Goal: Information Seeking & Learning: Find specific fact

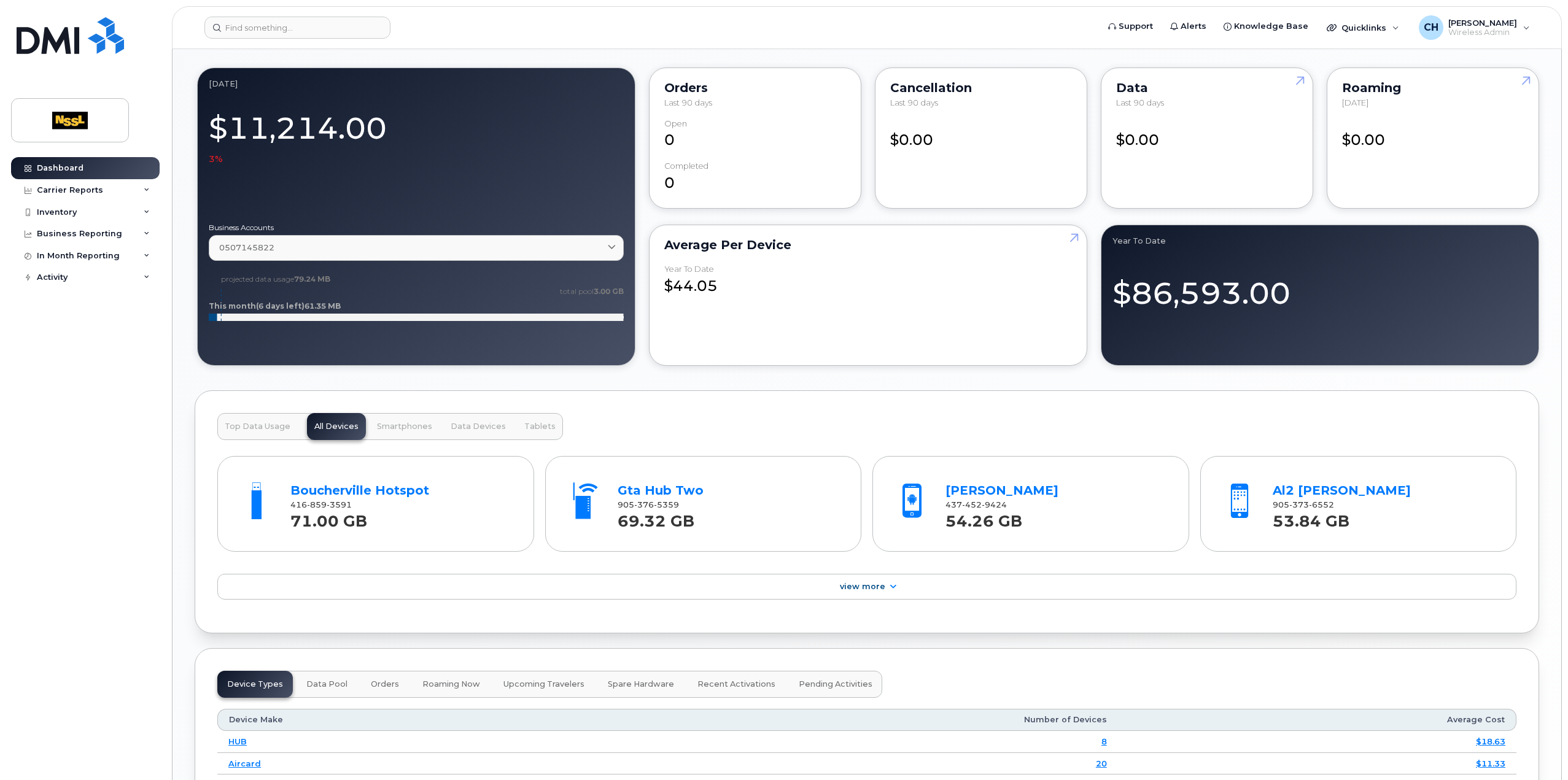
scroll to position [1227, 0]
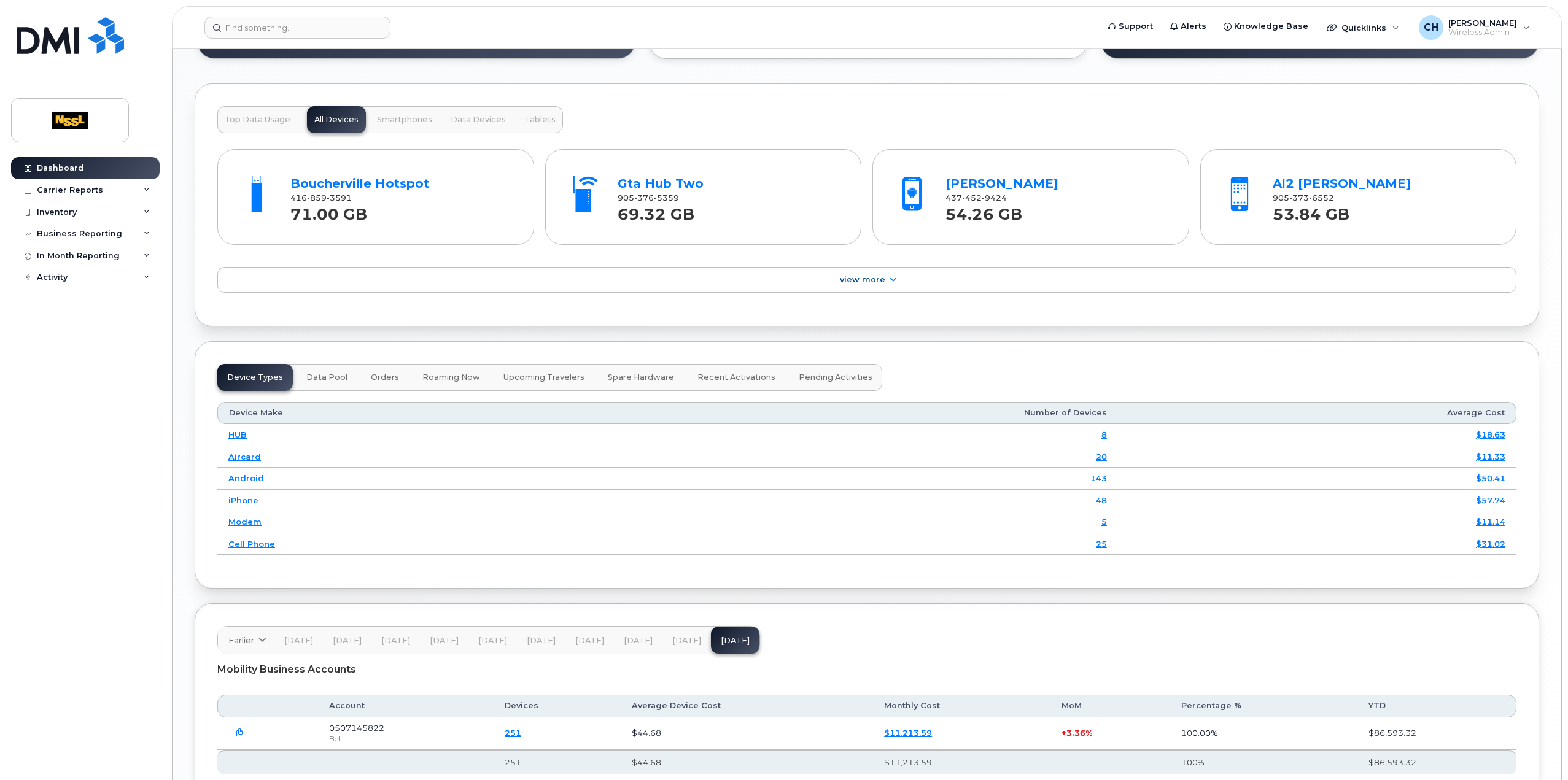
click at [307, 372] on span "Data Pool" at bounding box center [327, 377] width 41 height 10
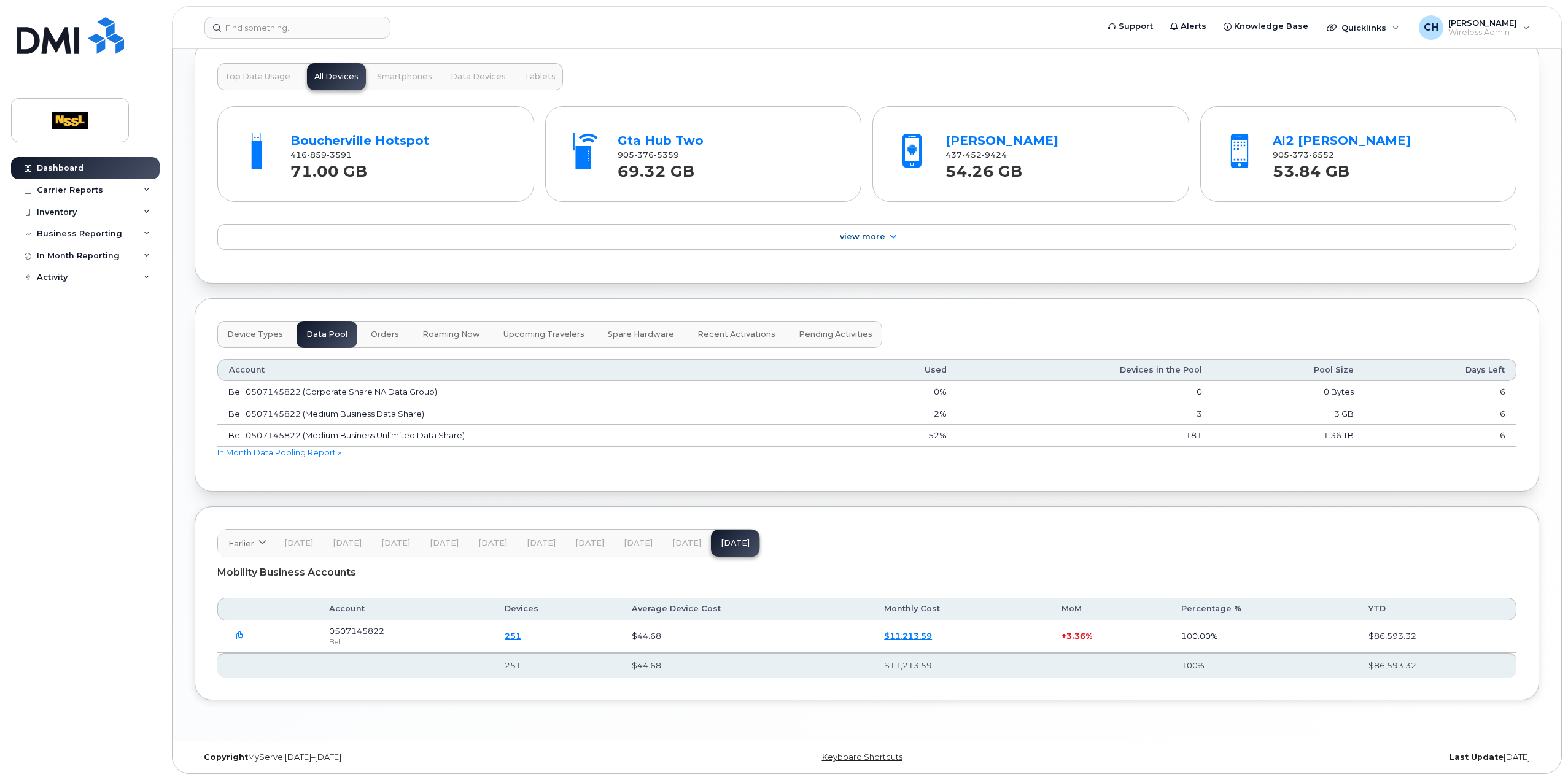
scroll to position [1262, 0]
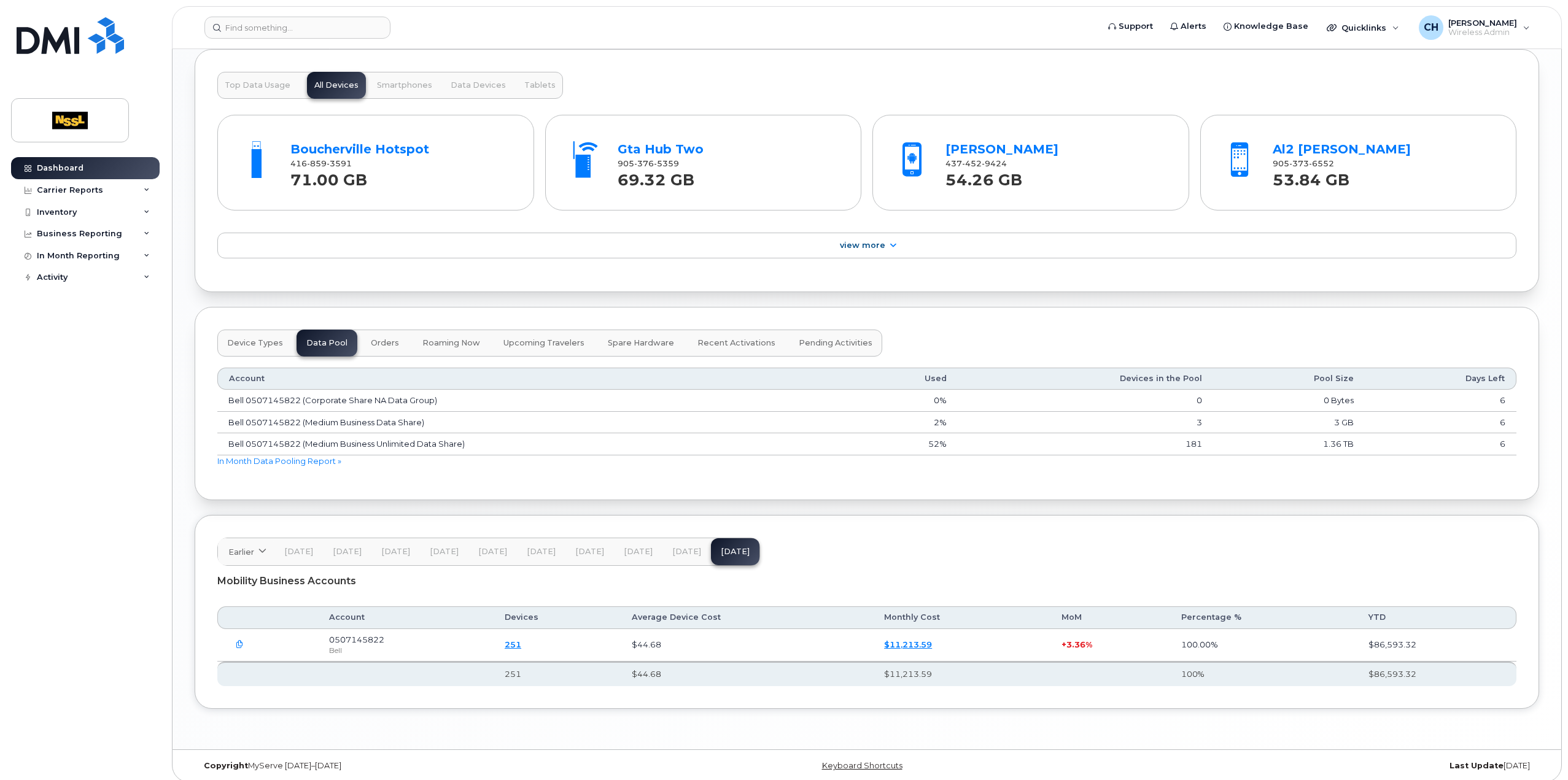
click at [371, 339] on span "Orders" at bounding box center [384, 343] width 29 height 10
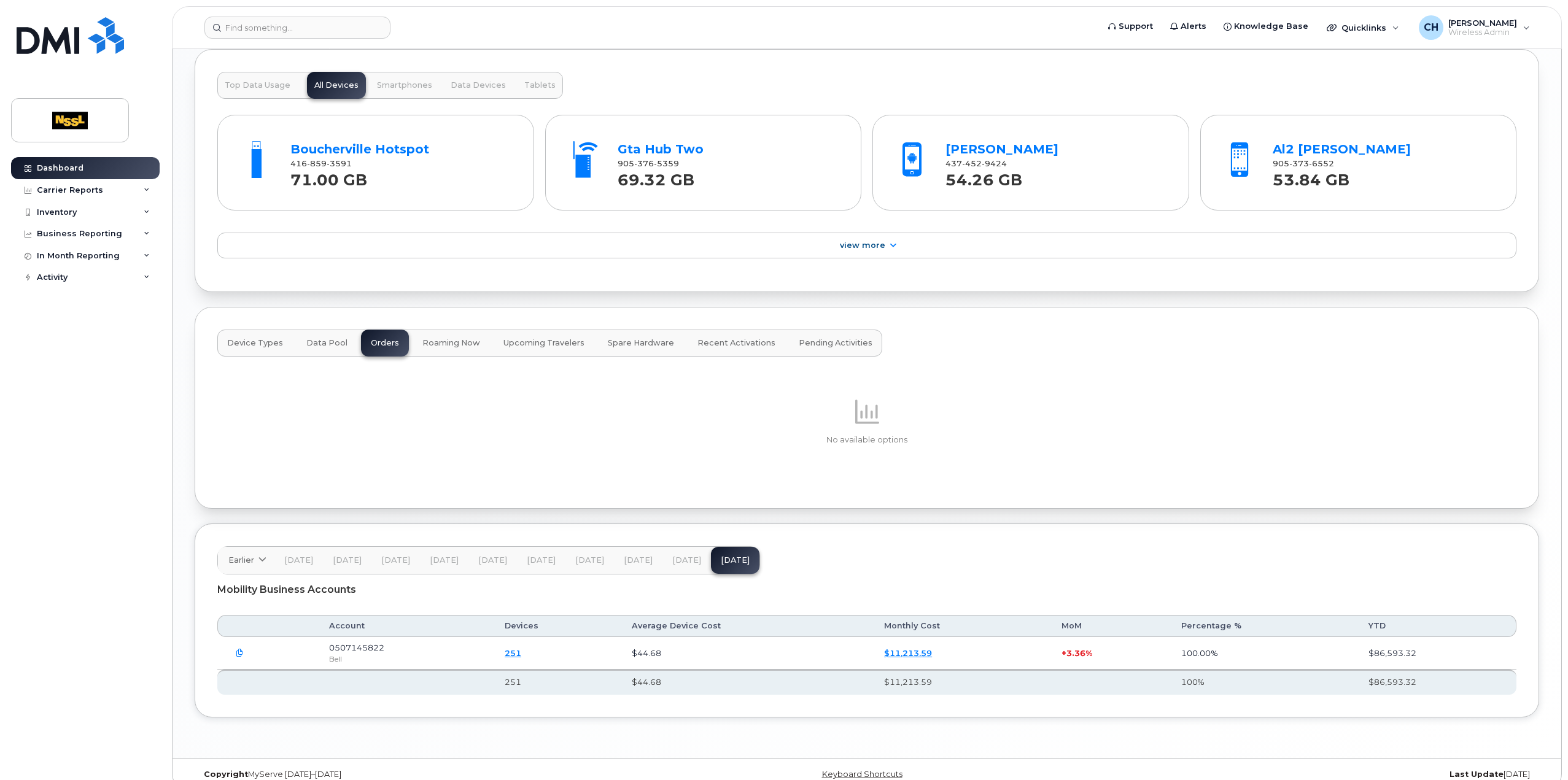
click at [338, 346] on button "Data Pool" at bounding box center [327, 343] width 60 height 27
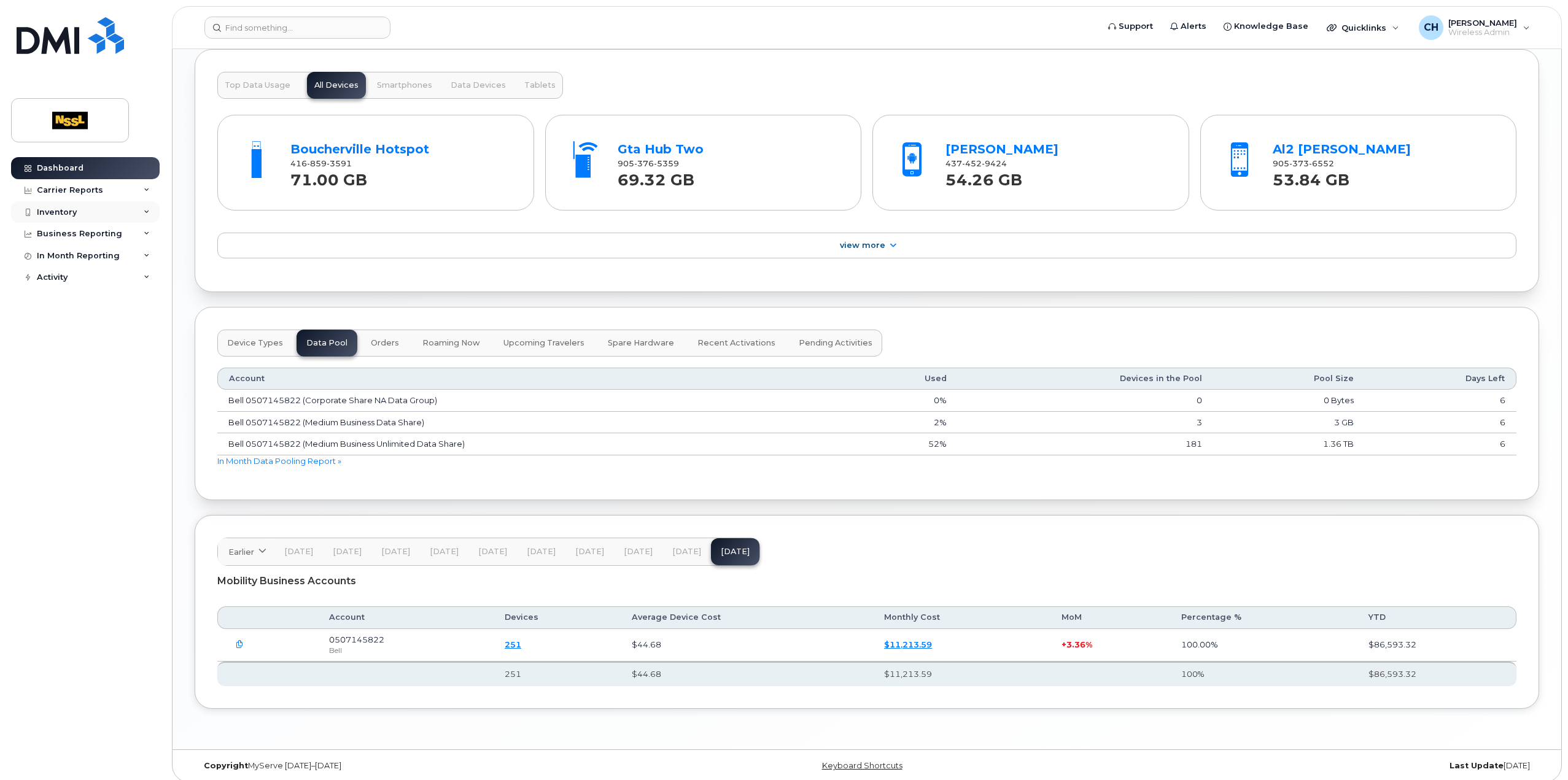
click at [85, 212] on div "Inventory" at bounding box center [86, 212] width 149 height 22
click at [93, 233] on div "Mobility Devices" at bounding box center [77, 234] width 69 height 11
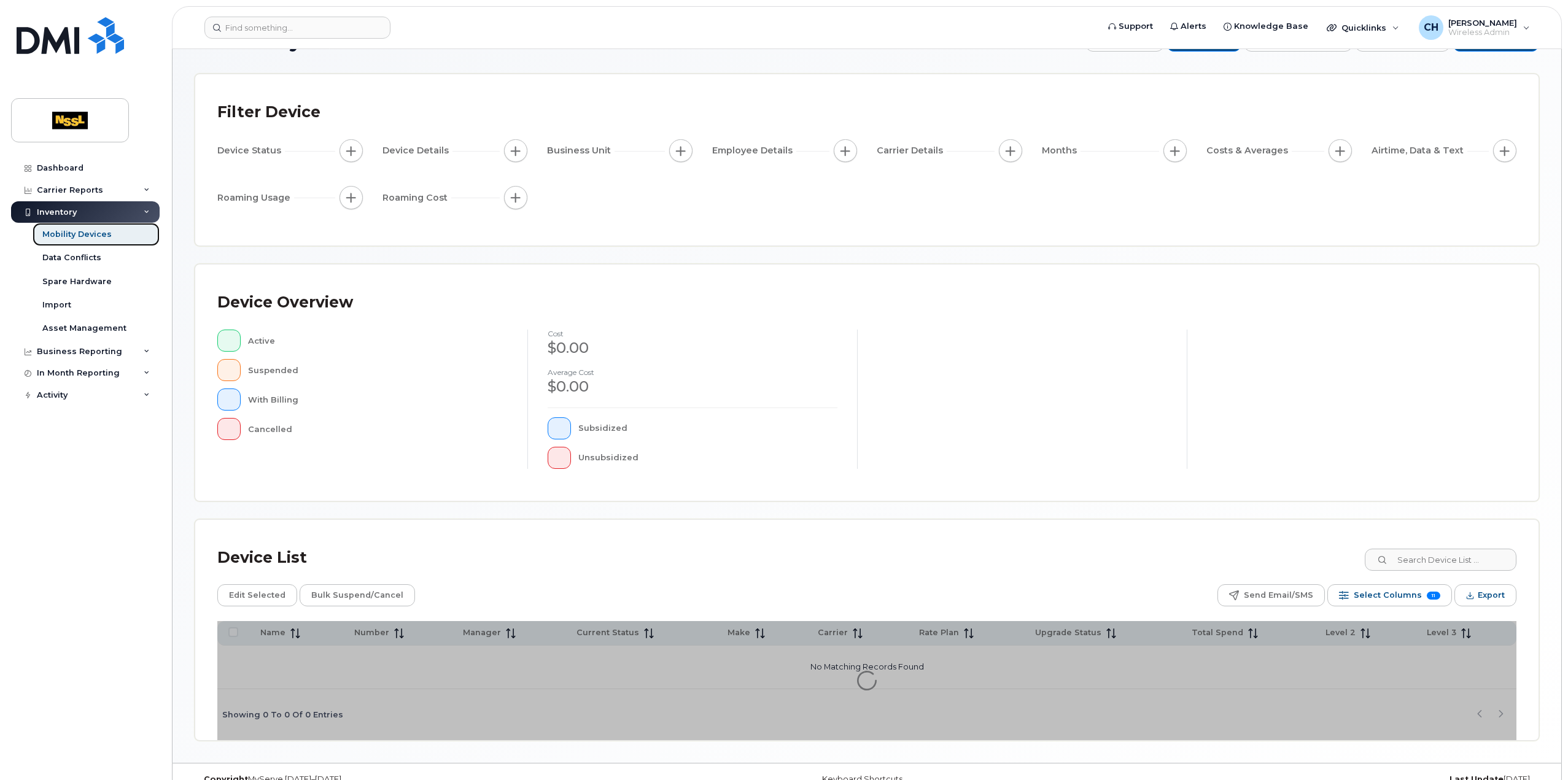
scroll to position [61, 0]
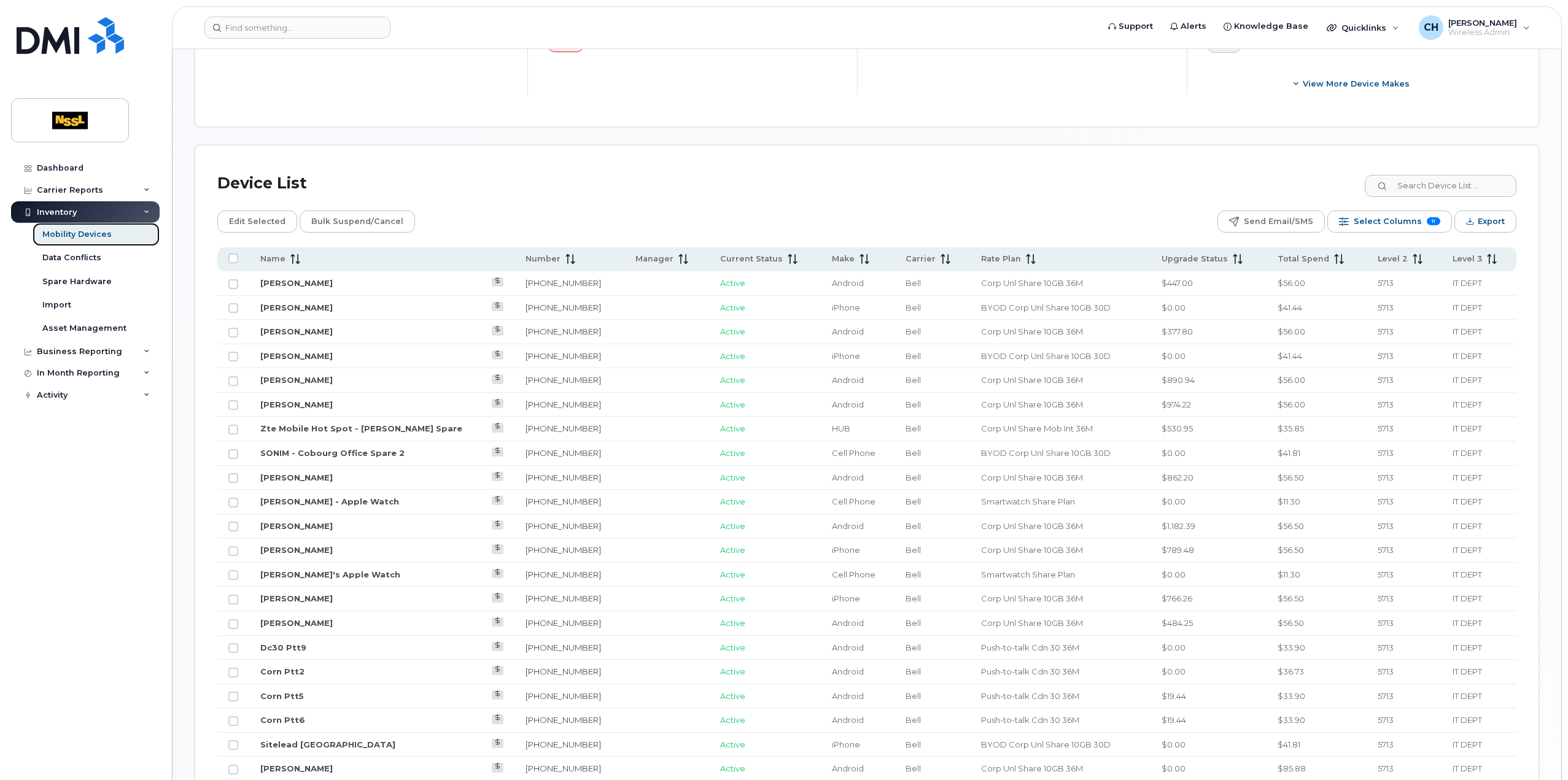
scroll to position [491, 0]
click at [1392, 216] on span "Select Columns" at bounding box center [1387, 220] width 68 height 18
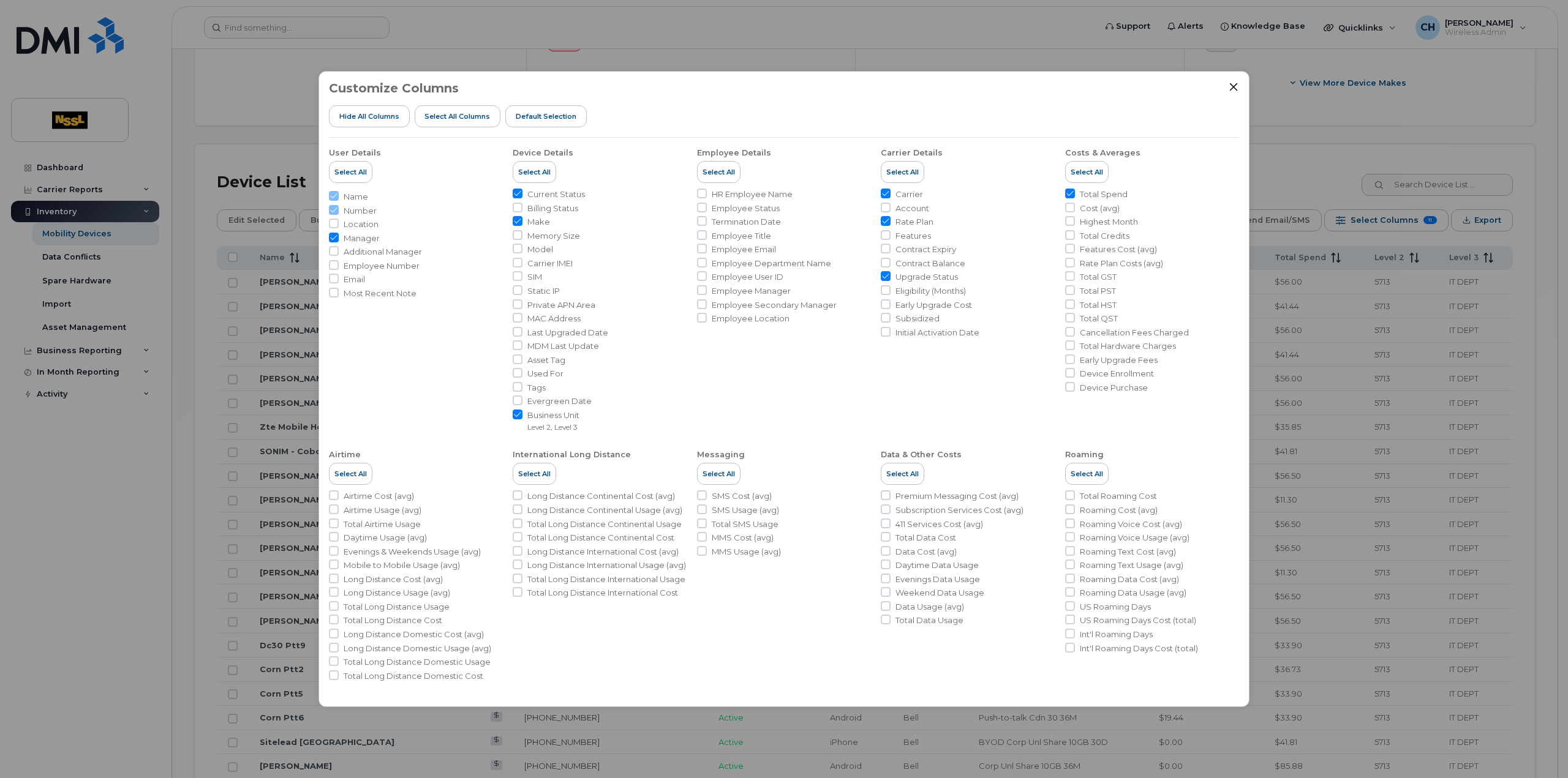
click at [940, 626] on span "Total Data Usage" at bounding box center [929, 621] width 68 height 12
click at [890, 625] on input "Total Data Usage" at bounding box center [885, 619] width 9 height 9
checkbox input "true"
click at [518, 414] on input "Business Unit Level 2, Level 3" at bounding box center [517, 414] width 9 height 9
checkbox input "false"
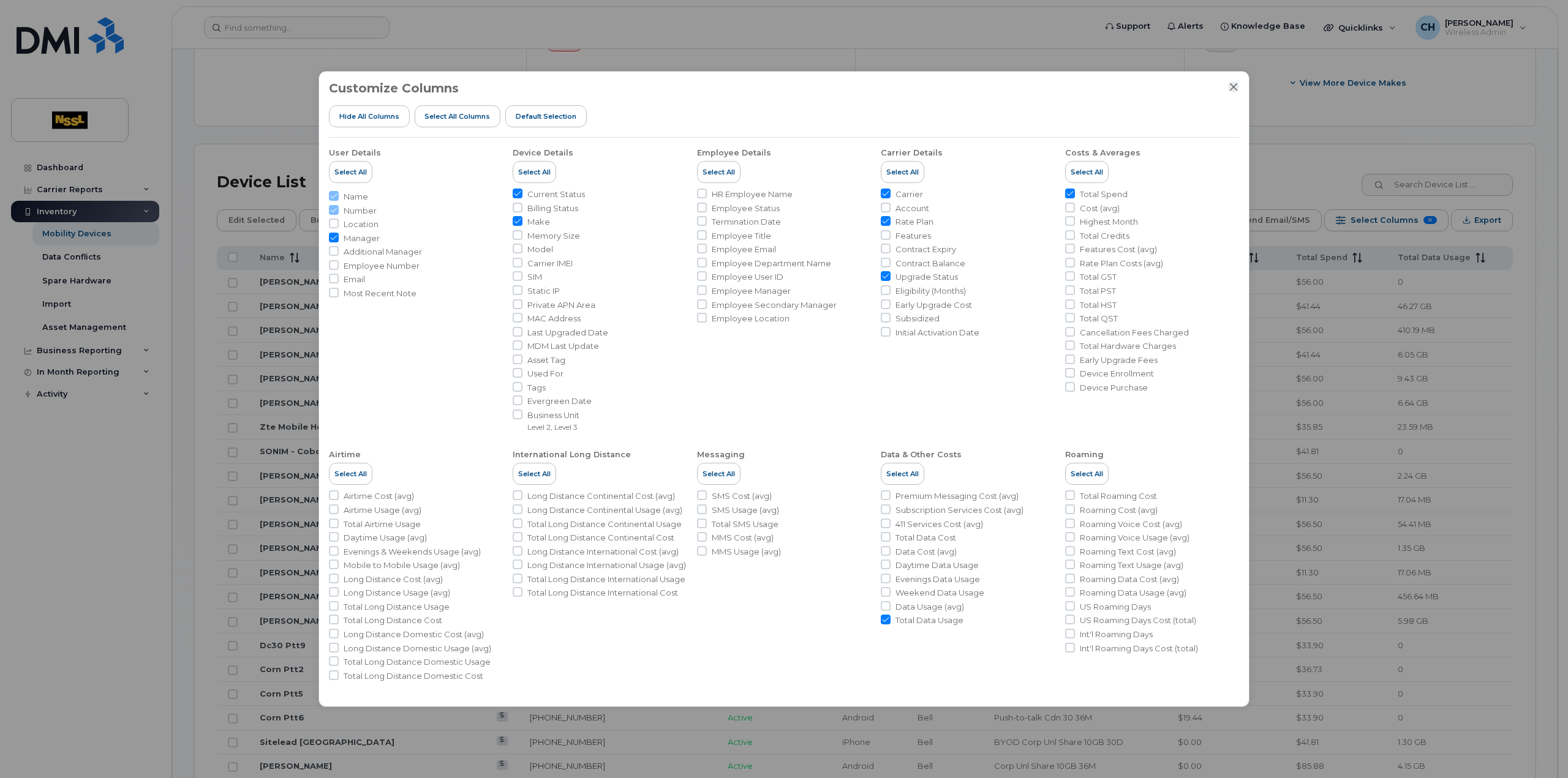
click at [1237, 85] on icon "Close" at bounding box center [1234, 86] width 9 height 9
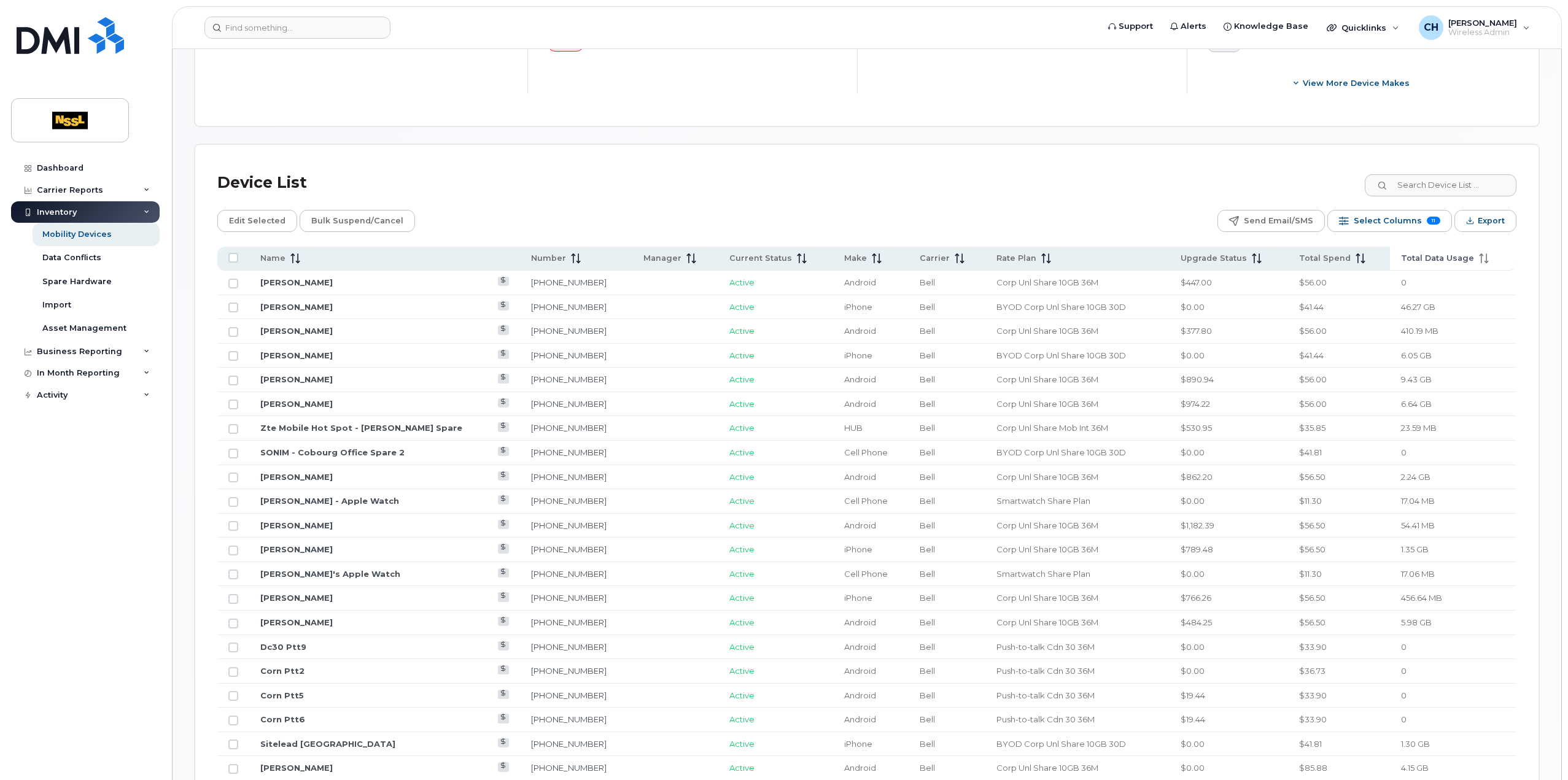
click at [1479, 254] on icon at bounding box center [1483, 258] width 10 height 10
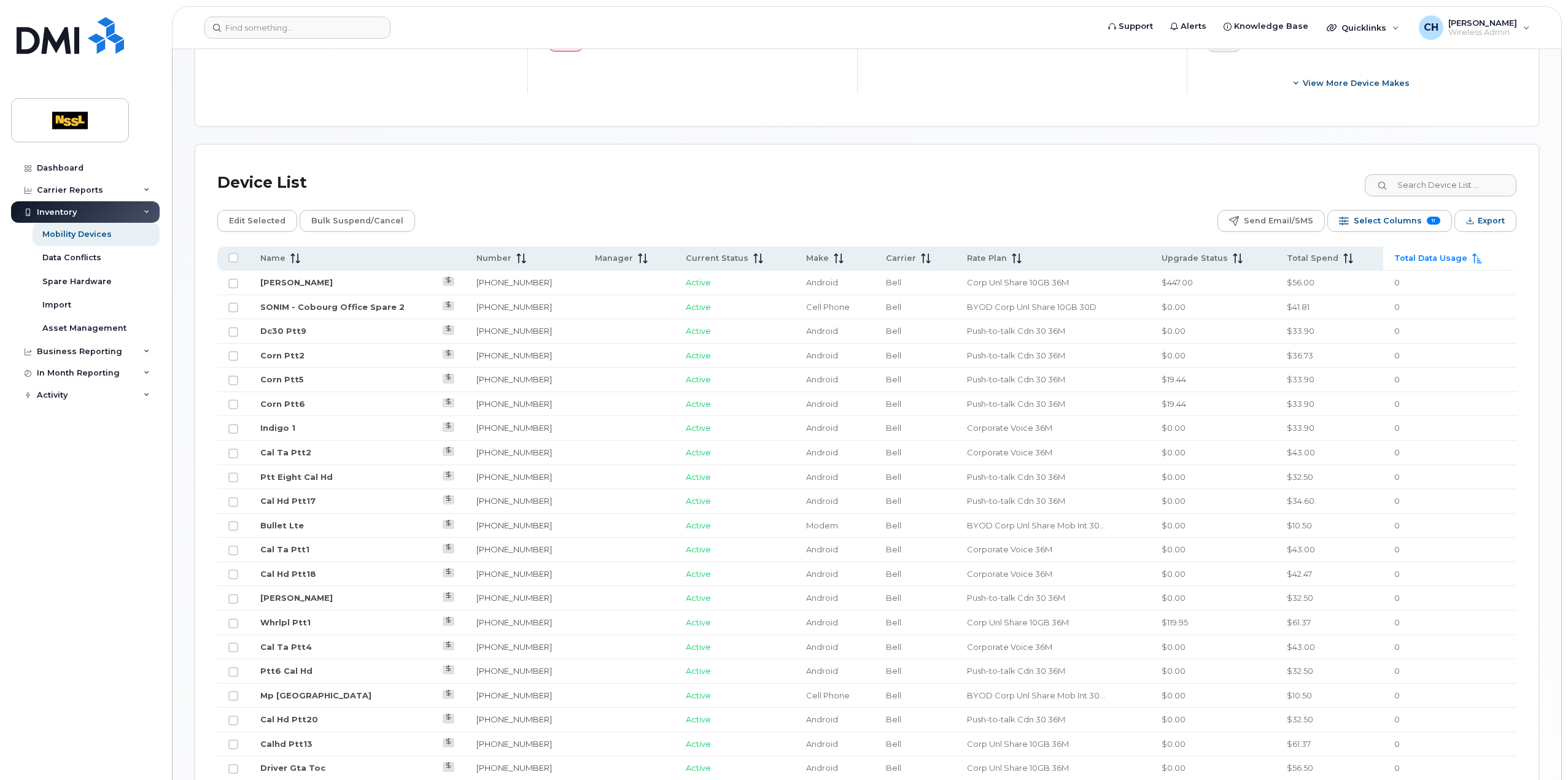
click at [1477, 253] on div "Total Data Usage" at bounding box center [1450, 258] width 111 height 11
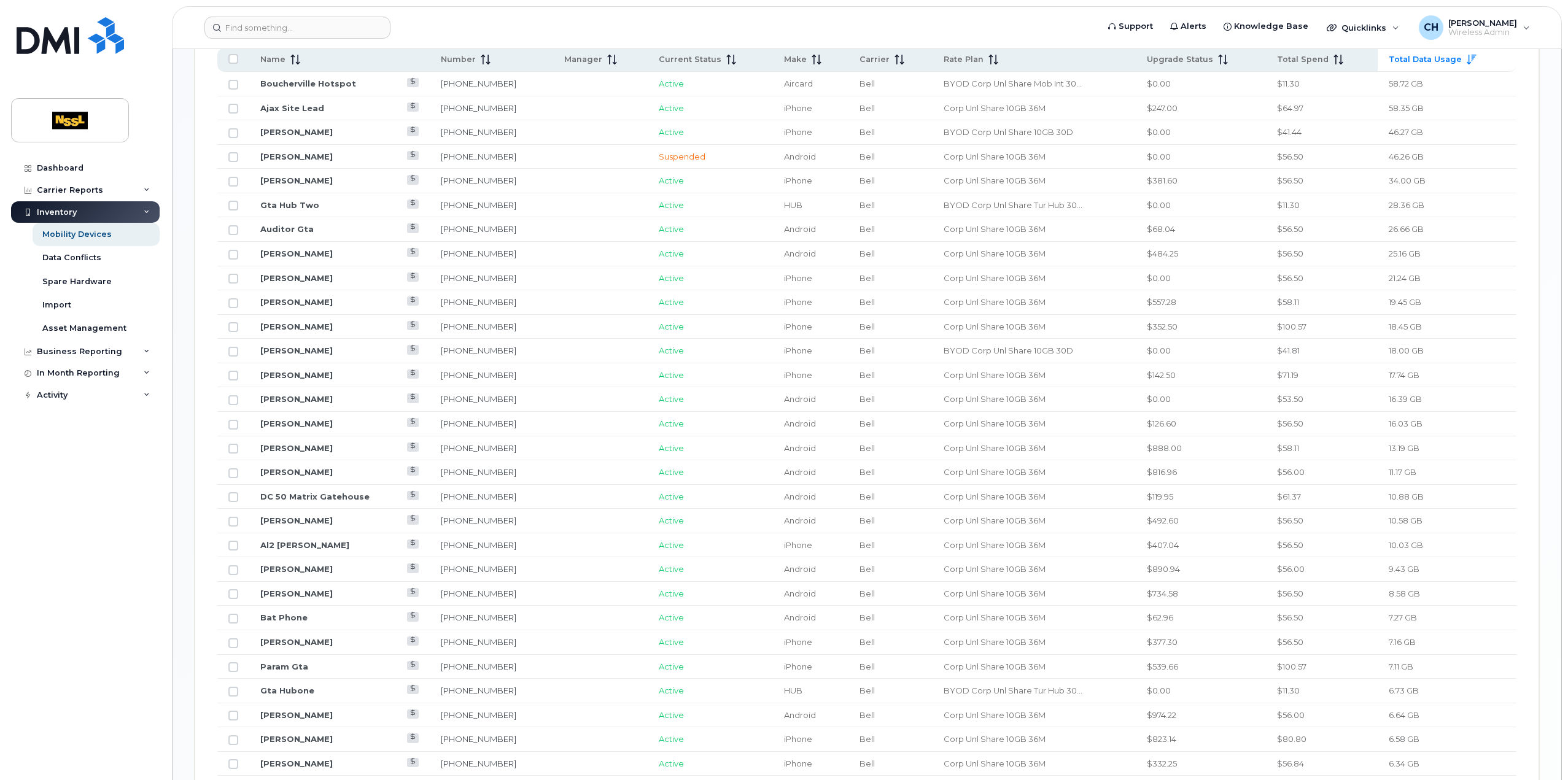
scroll to position [559, 0]
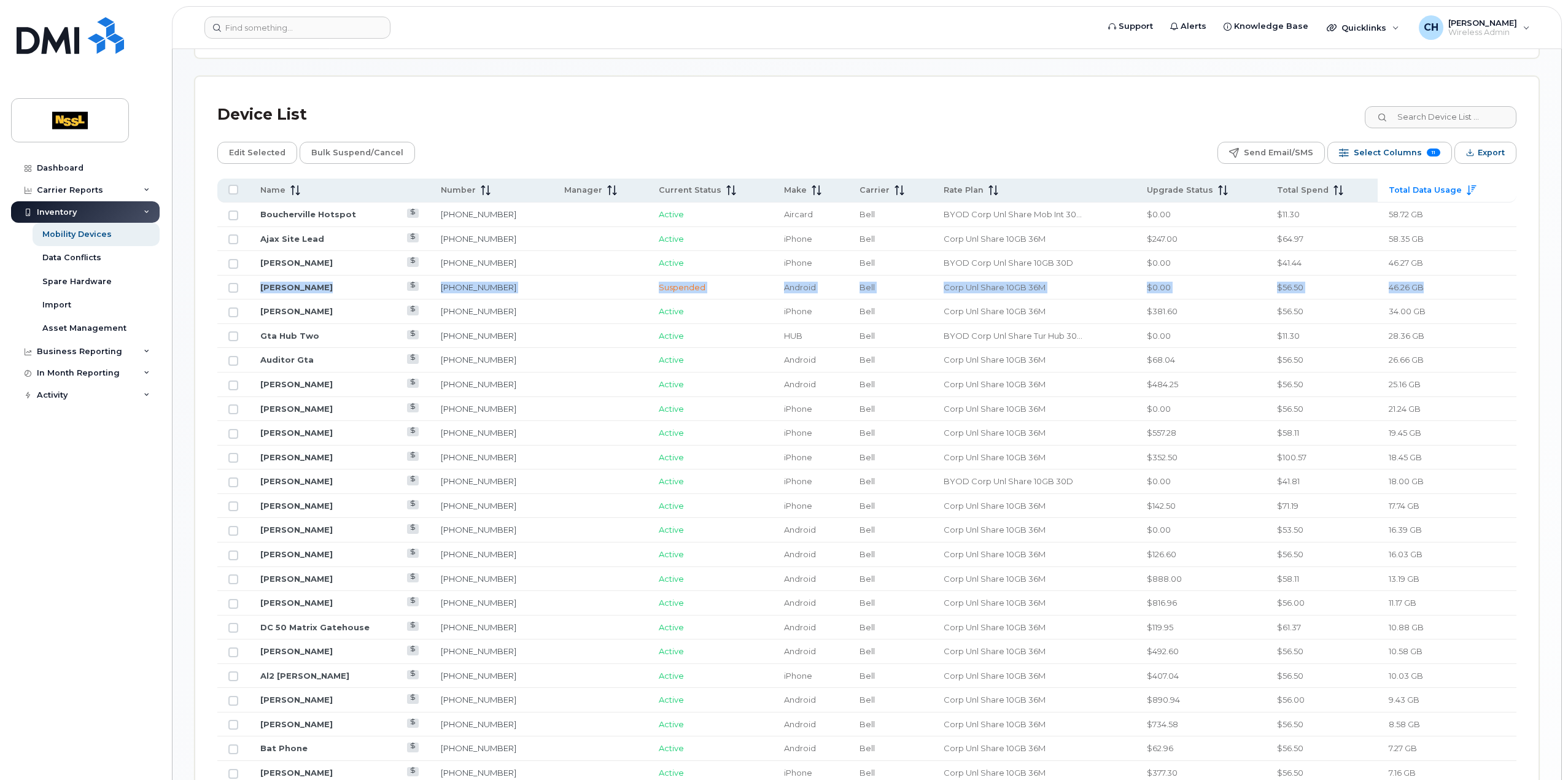
drag, startPoint x: 1449, startPoint y: 287, endPoint x: 262, endPoint y: 276, distance: 1187.1
click at [262, 276] on tr "George Roach 905-376-2113 Suspended Android Bell Corp Unl Share 10GB 36M $0.00 …" at bounding box center [867, 288] width 1299 height 24
click at [719, 279] on td "Suspended" at bounding box center [711, 288] width 126 height 24
drag, startPoint x: 488, startPoint y: 282, endPoint x: 440, endPoint y: 282, distance: 48.0
click at [440, 282] on td "905-376-2113" at bounding box center [492, 288] width 124 height 24
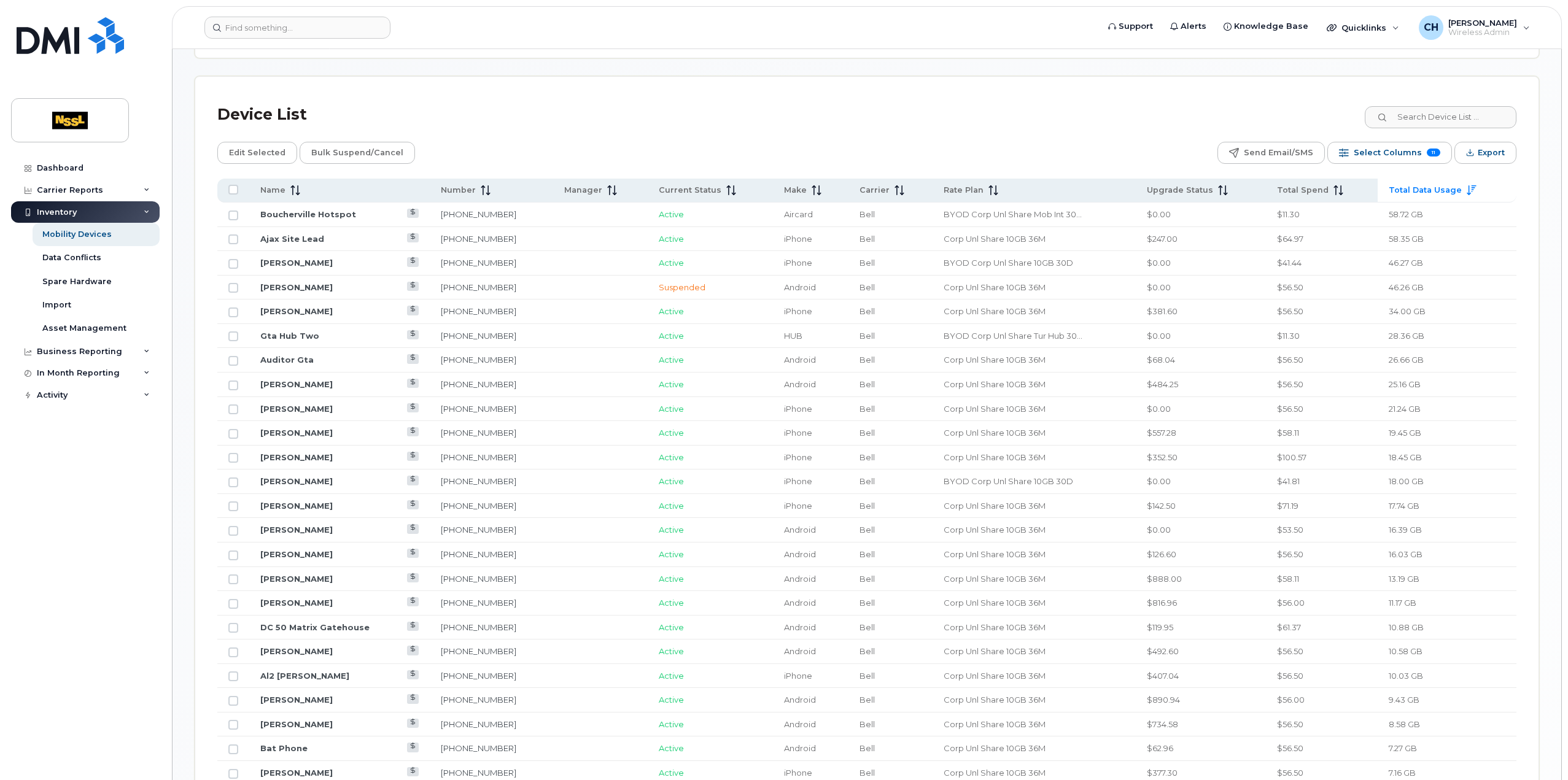
click at [674, 287] on span "Suspended" at bounding box center [682, 287] width 47 height 10
click at [688, 282] on td "Suspended" at bounding box center [711, 288] width 126 height 24
drag, startPoint x: 1471, startPoint y: 231, endPoint x: 1412, endPoint y: 238, distance: 59.4
click at [1412, 238] on td "58.35 GB" at bounding box center [1447, 239] width 139 height 24
click at [1470, 235] on td "58.35 GB" at bounding box center [1447, 239] width 139 height 24
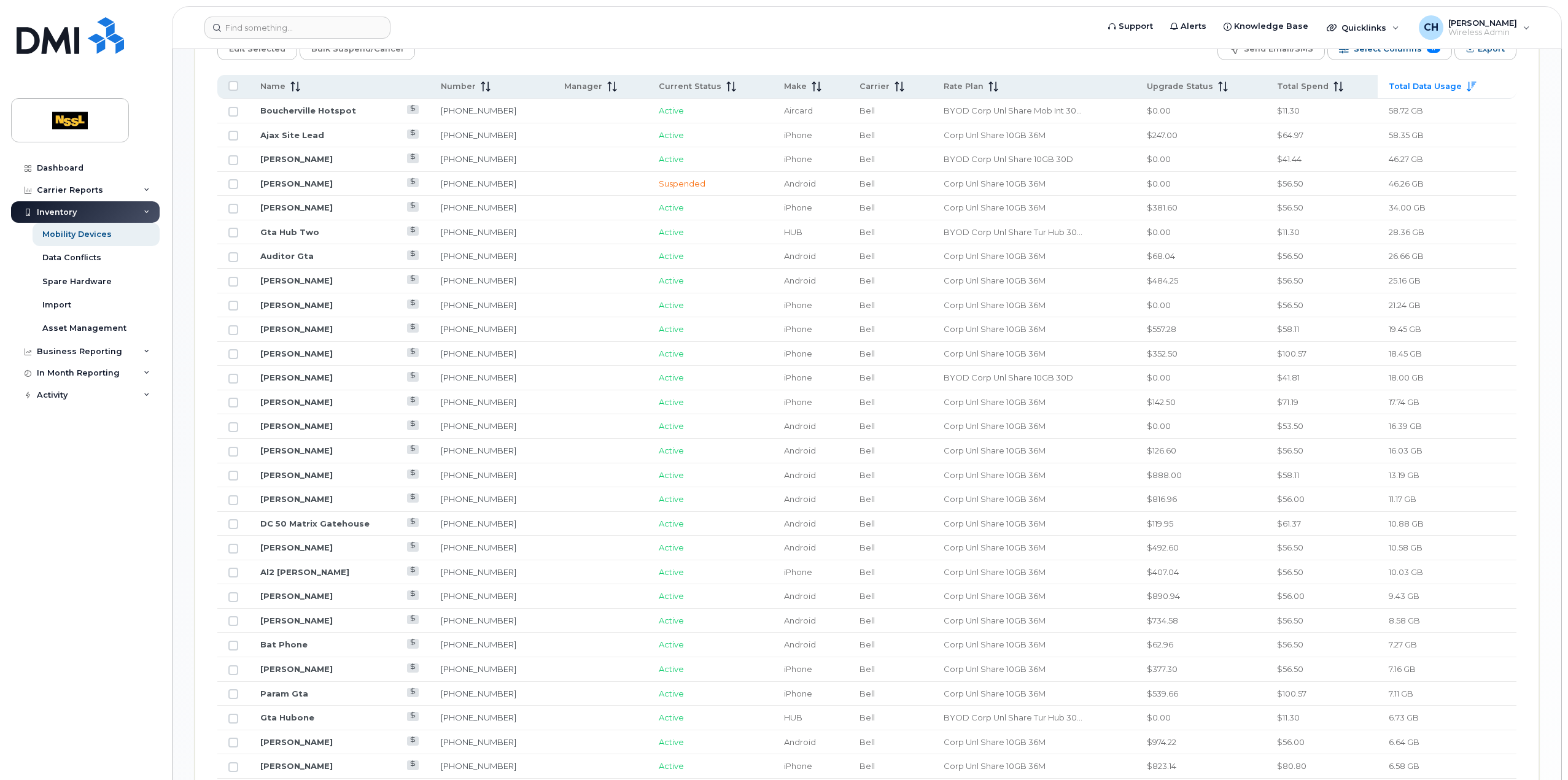
scroll to position [682, 0]
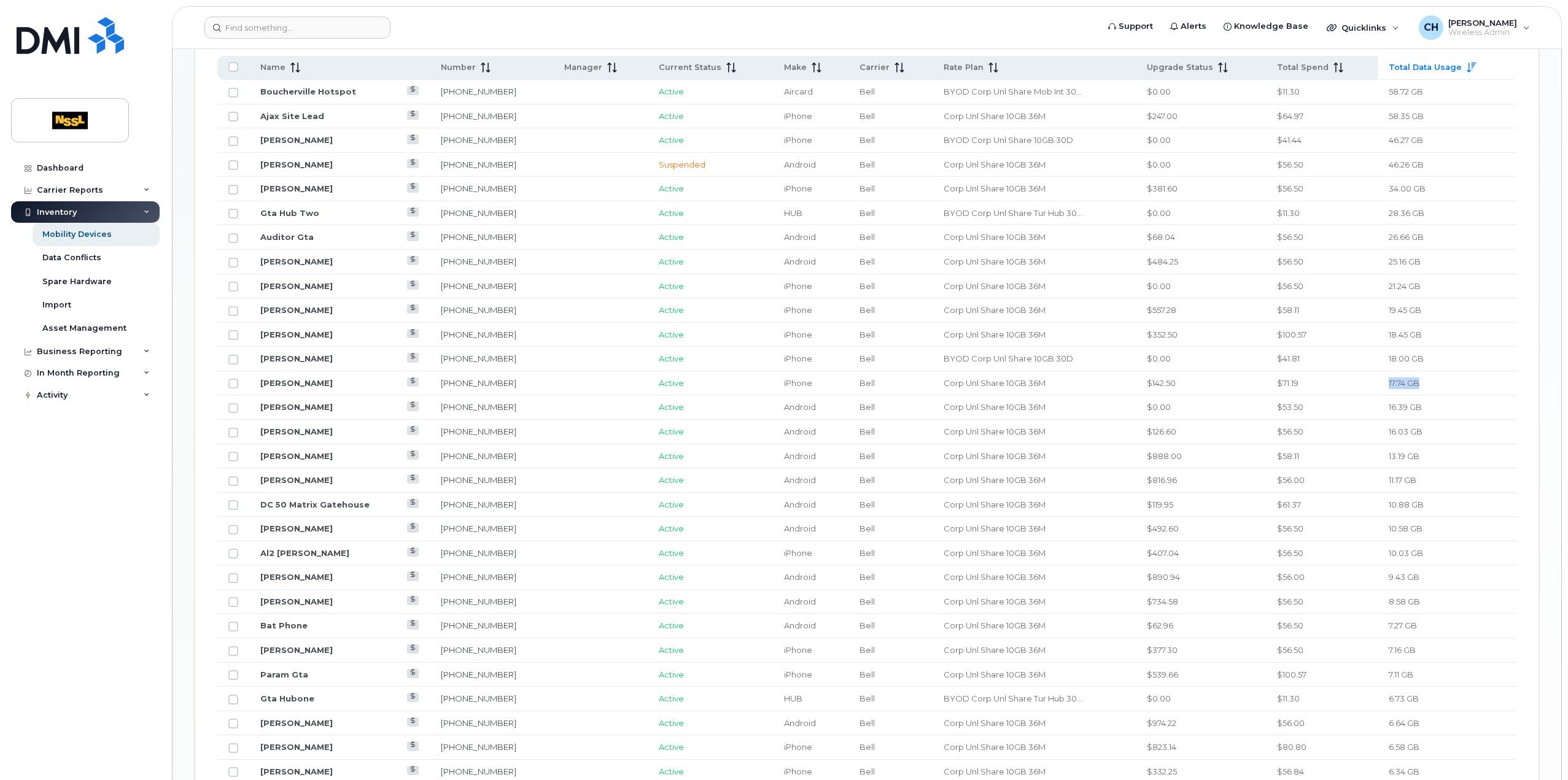
drag, startPoint x: 1449, startPoint y: 375, endPoint x: 1366, endPoint y: 383, distance: 83.4
click at [1366, 383] on tr "Greg Stevenson 905-375-5849 Active iPhone Bell Corp Unl Share 10GB 36M $142.50 …" at bounding box center [867, 384] width 1299 height 24
click at [1484, 375] on td "17.74 GB" at bounding box center [1447, 384] width 139 height 24
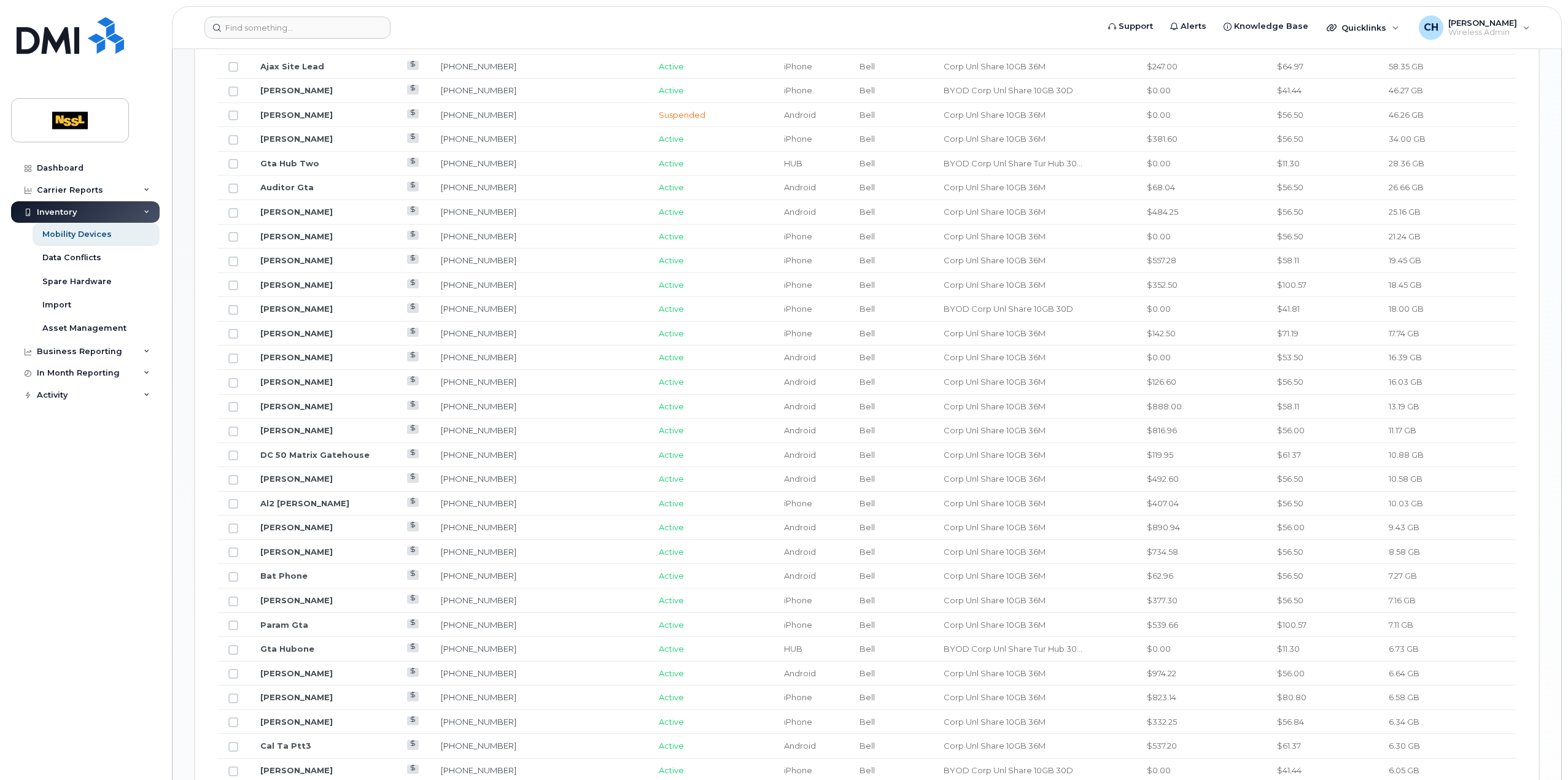
scroll to position [744, 0]
drag, startPoint x: 1435, startPoint y: 435, endPoint x: 1385, endPoint y: 439, distance: 50.2
click at [1385, 439] on td "10.88 GB" at bounding box center [1447, 444] width 139 height 24
click at [1451, 435] on td "10.88 GB" at bounding box center [1447, 444] width 139 height 24
click at [1454, 442] on td "10.88 GB" at bounding box center [1447, 444] width 139 height 24
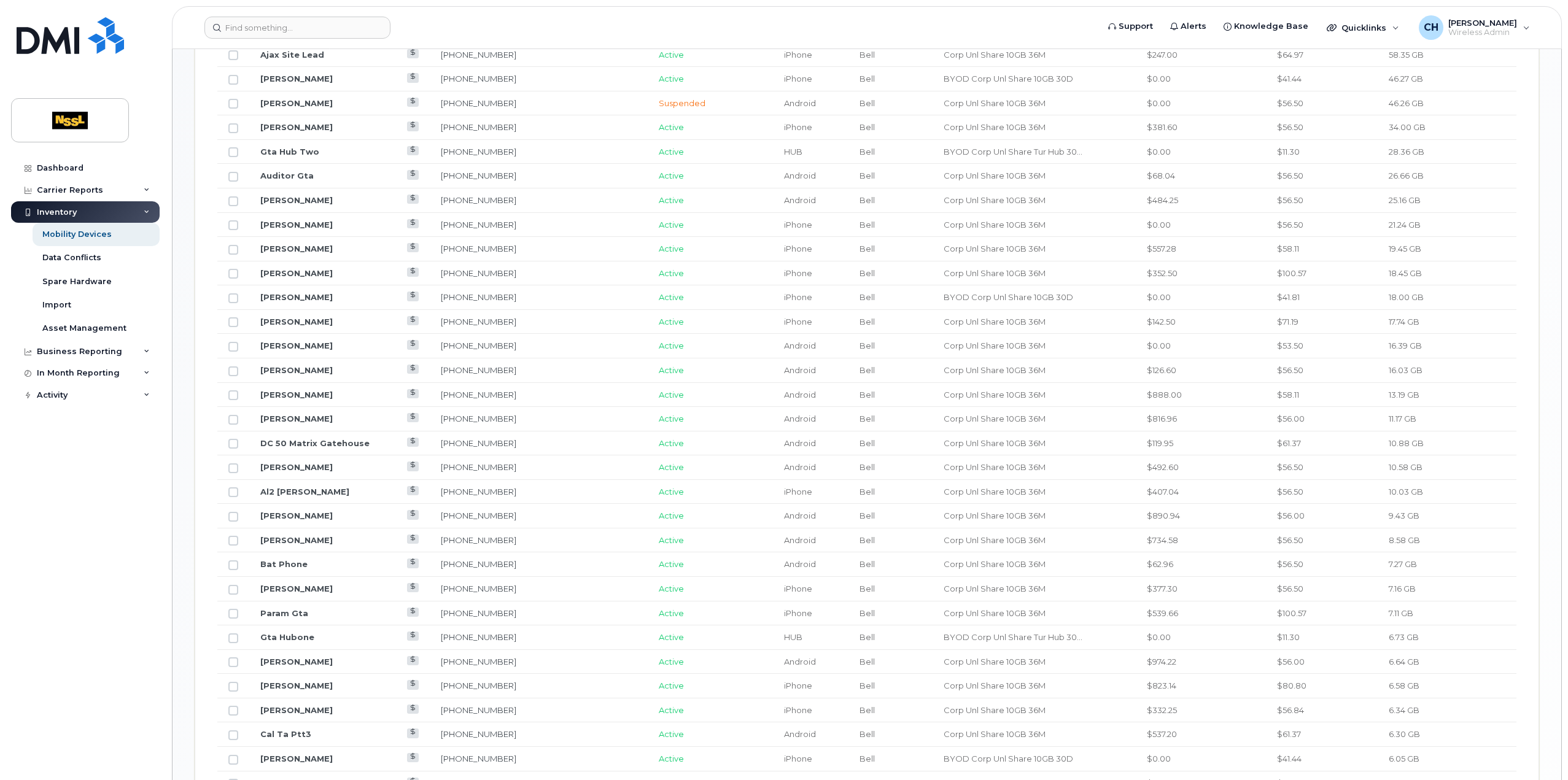
click at [1434, 441] on td "10.88 GB" at bounding box center [1447, 444] width 139 height 24
drag, startPoint x: 1427, startPoint y: 439, endPoint x: 1401, endPoint y: 440, distance: 26.0
click at [1401, 440] on td "10.88 GB" at bounding box center [1447, 444] width 139 height 24
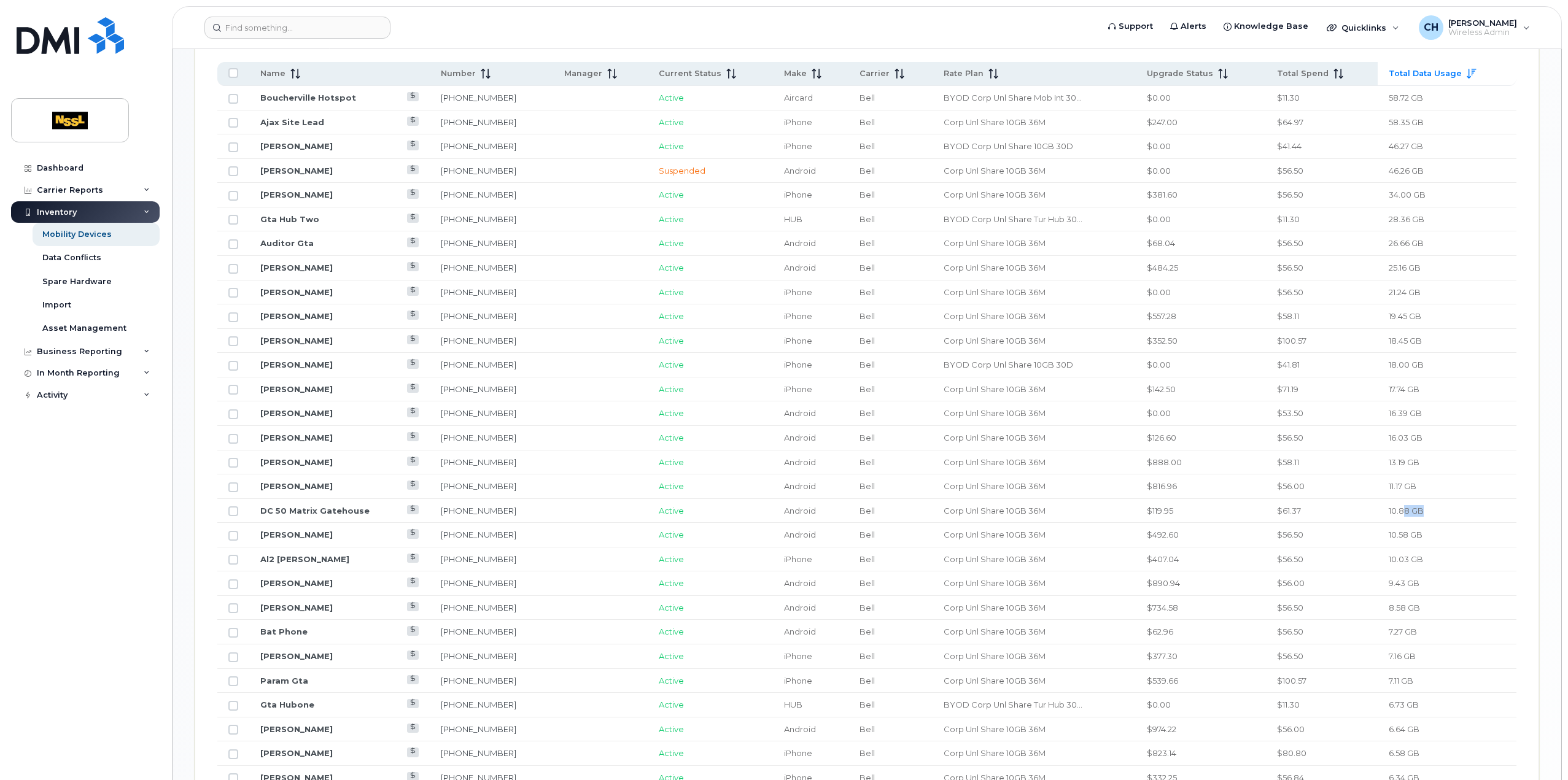
scroll to position [621, 0]
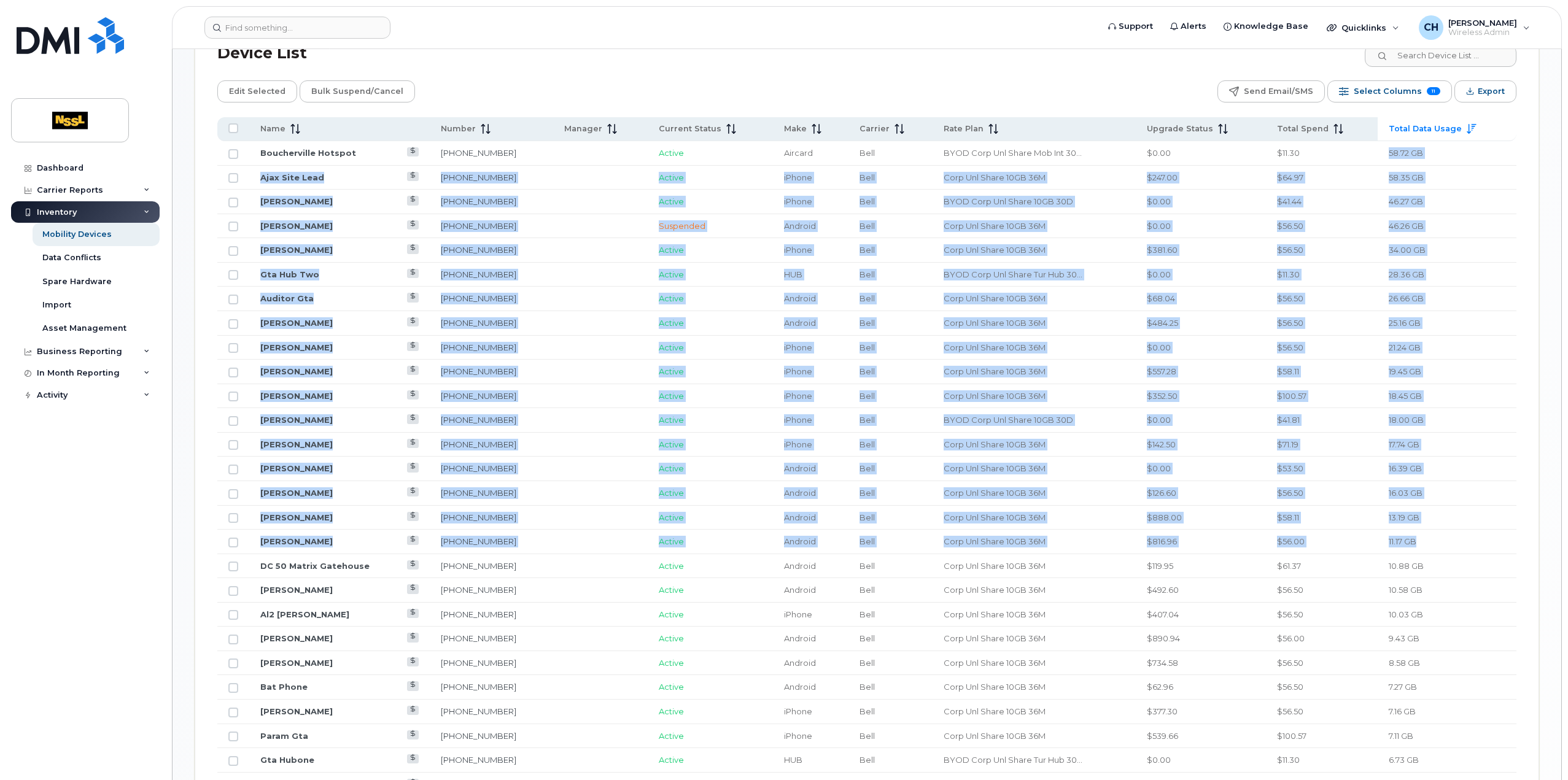
drag, startPoint x: 1432, startPoint y: 536, endPoint x: 1387, endPoint y: 152, distance: 386.6
click at [1385, 152] on tbody "Boucherville Hotspot 416-859-3591 Active Aircard Bell BYOD Corp Unl Share Mob I…" at bounding box center [867, 748] width 1299 height 1214
click at [1485, 409] on td "18.00 GB" at bounding box center [1447, 421] width 139 height 24
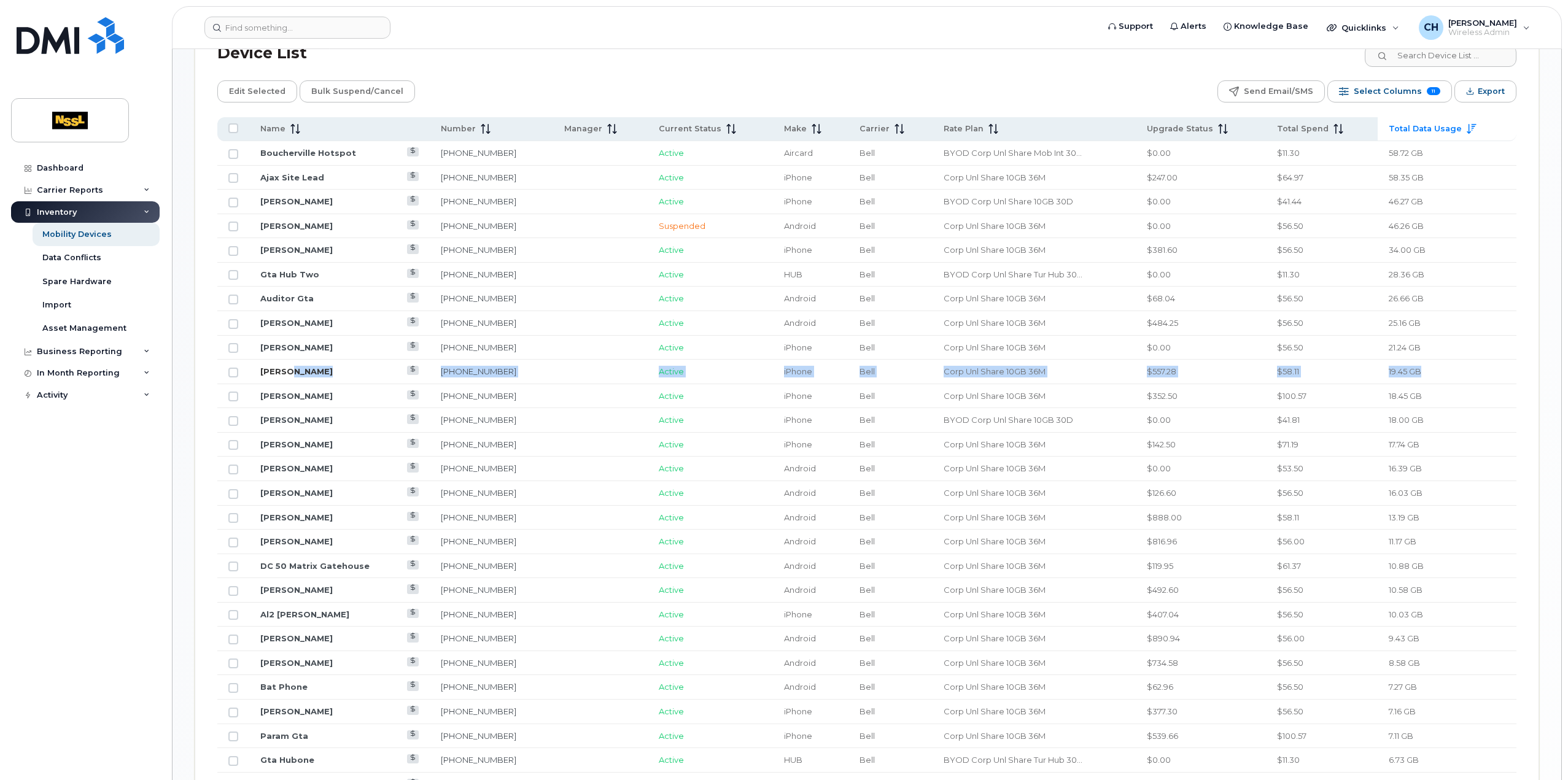
drag, startPoint x: 1425, startPoint y: 369, endPoint x: 285, endPoint y: 371, distance: 1140.0
click at [285, 371] on tr "Fred Duval 438-596-6783 Active iPhone Bell Corp Unl Share 10GB 36M $557.28 $58.…" at bounding box center [867, 371] width 1299 height 24
click at [329, 371] on td "Fred Duval" at bounding box center [340, 371] width 181 height 24
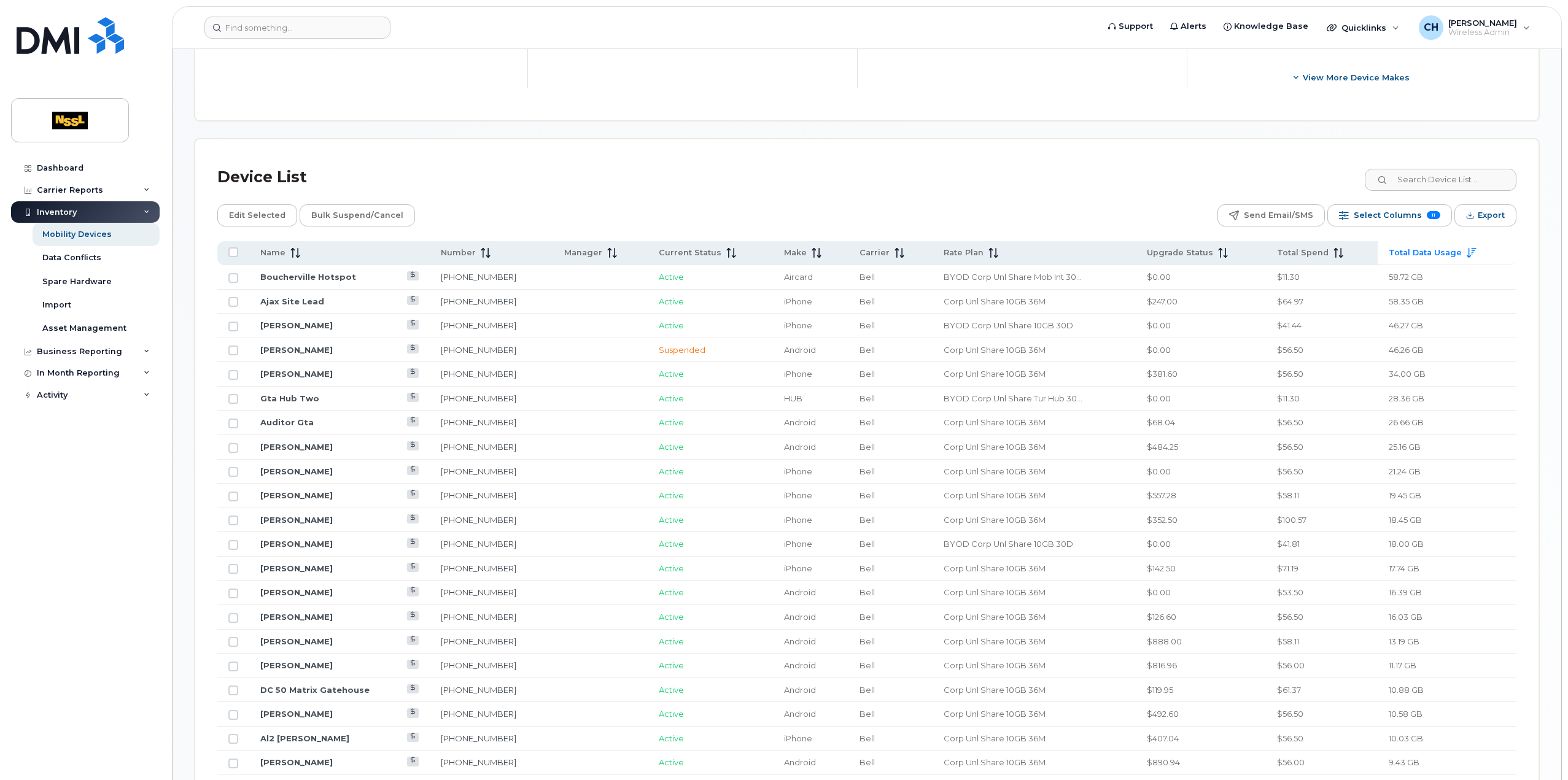
scroll to position [436, 0]
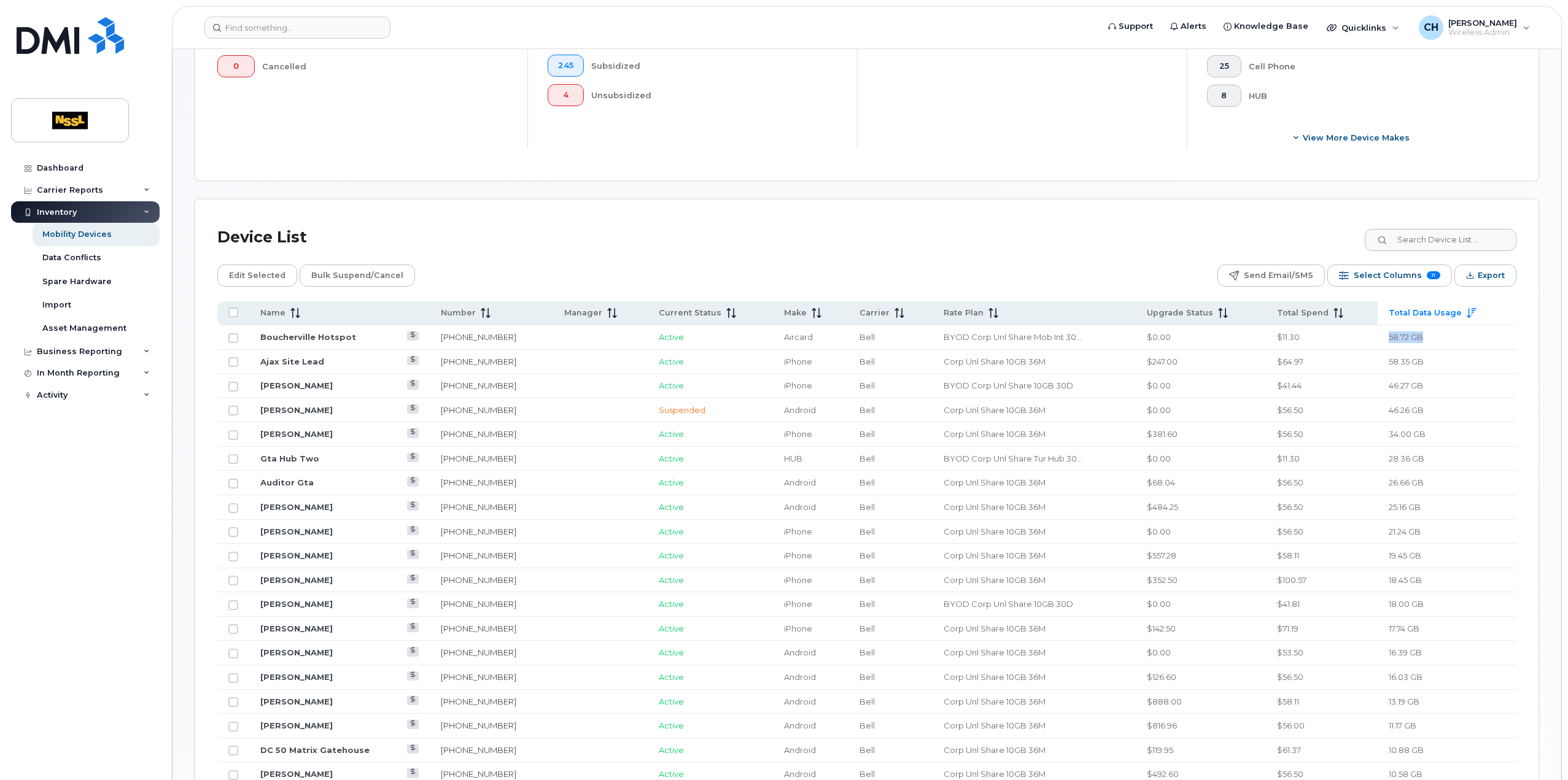
drag, startPoint x: 1431, startPoint y: 335, endPoint x: 1387, endPoint y: 337, distance: 44.0
click at [1387, 337] on td "58.72 GB" at bounding box center [1447, 338] width 139 height 24
drag, startPoint x: 352, startPoint y: 336, endPoint x: 251, endPoint y: 333, distance: 101.0
click at [251, 333] on td "Boucherville Hotspot" at bounding box center [340, 338] width 181 height 24
click at [276, 27] on input at bounding box center [297, 28] width 186 height 22
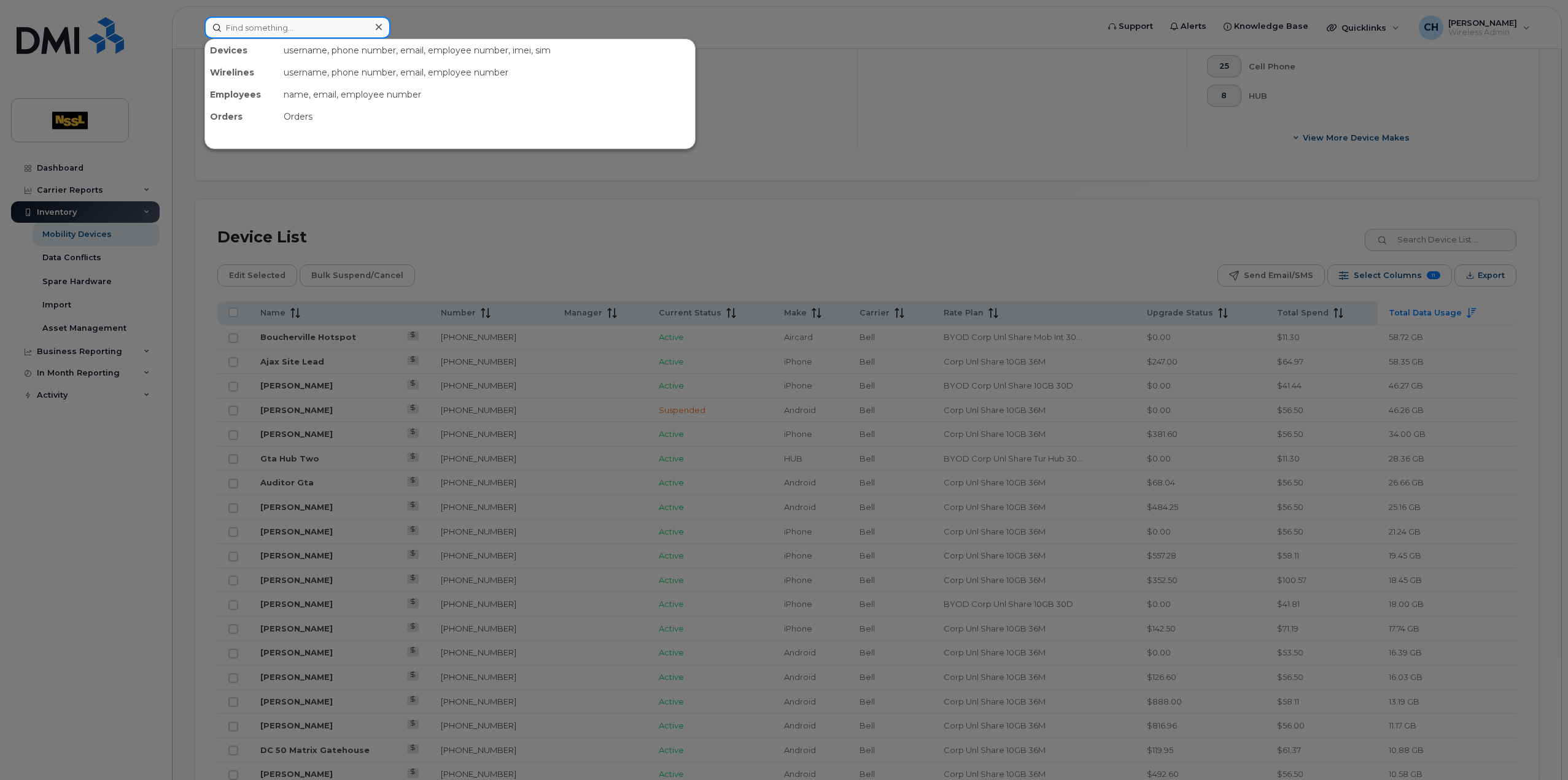
paste input "9053765631"
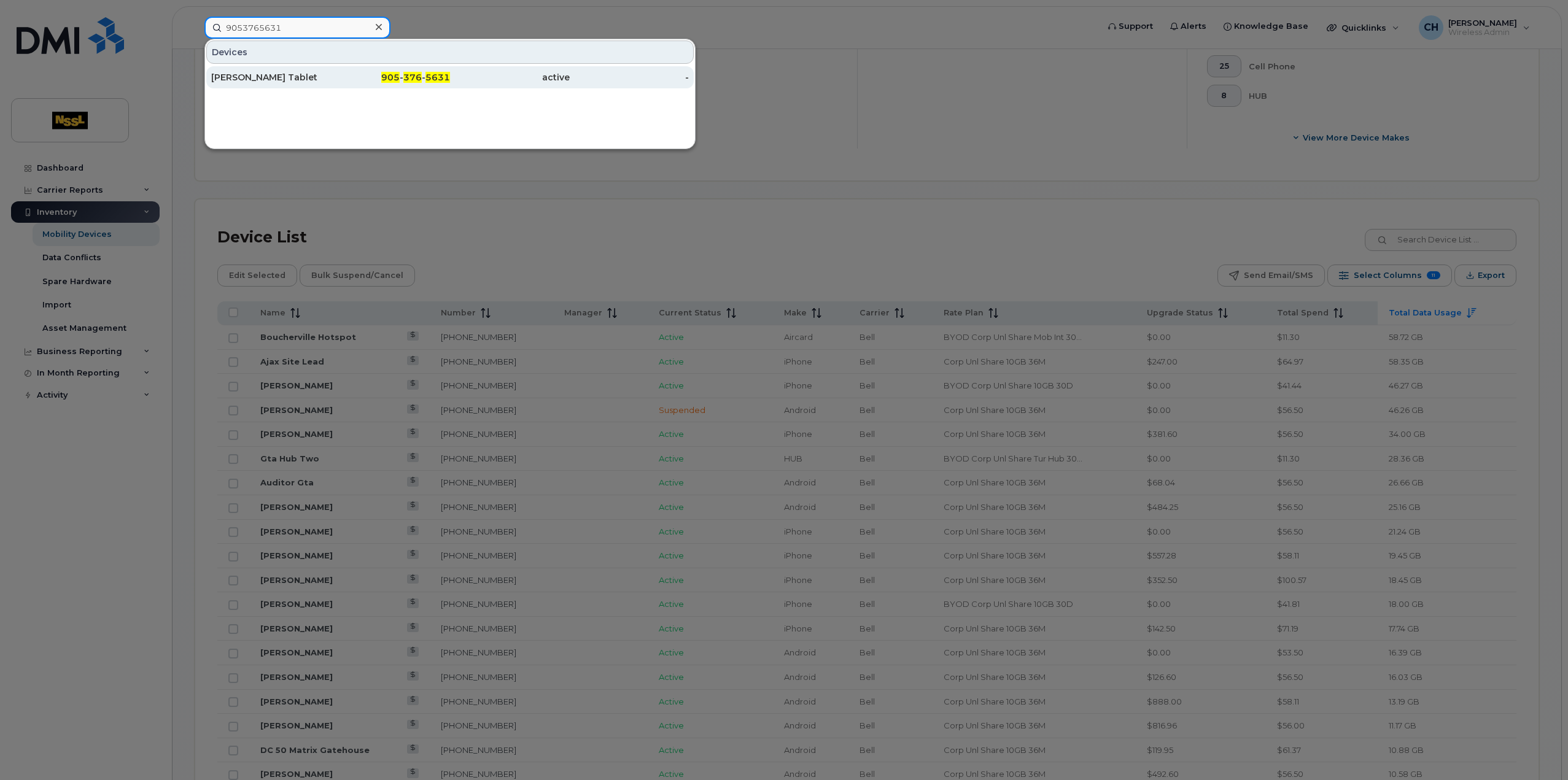
type input "9053765631"
click at [290, 74] on div "[PERSON_NAME] Tablet" at bounding box center [270, 77] width 120 height 12
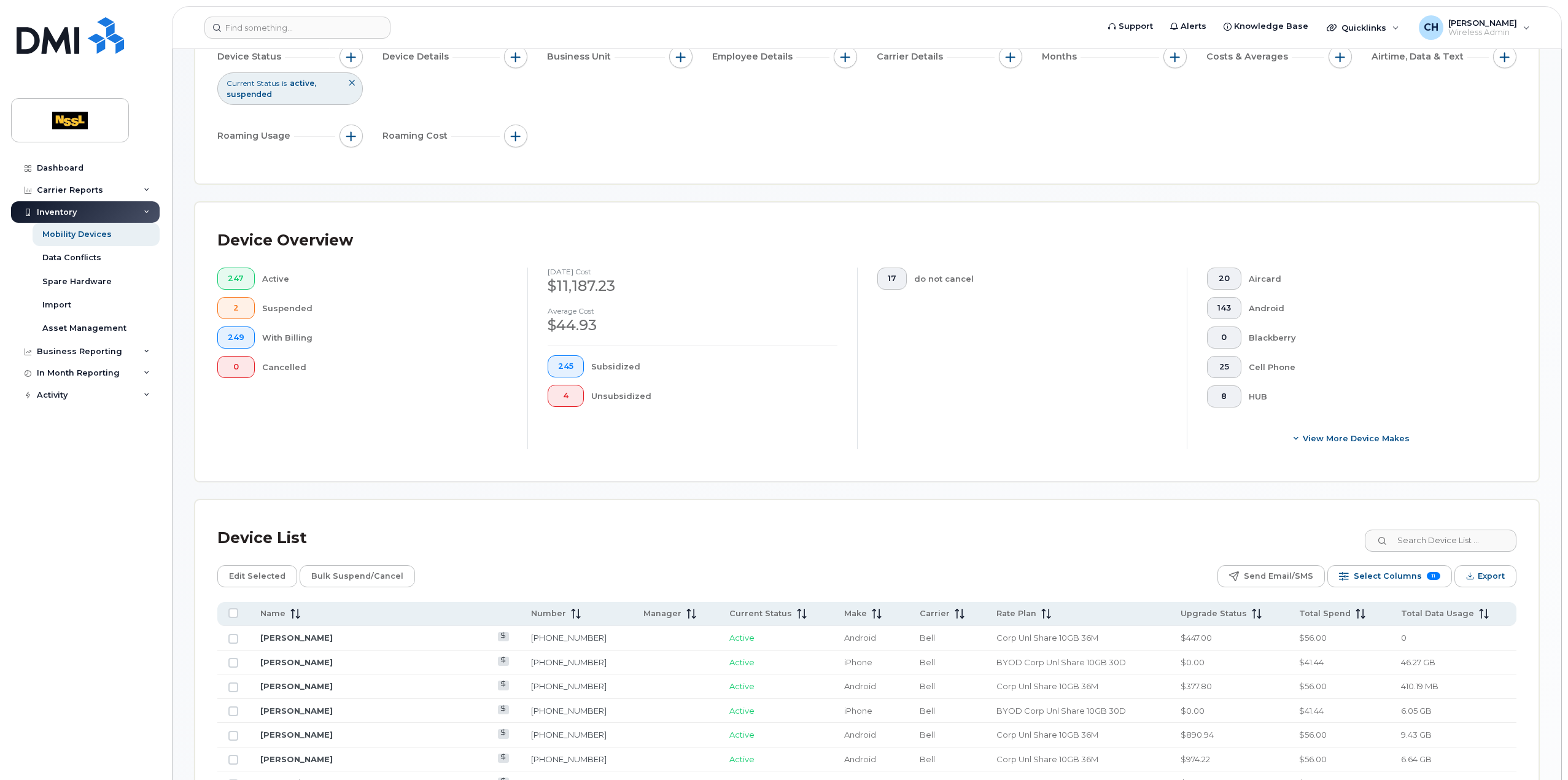
scroll to position [368, 0]
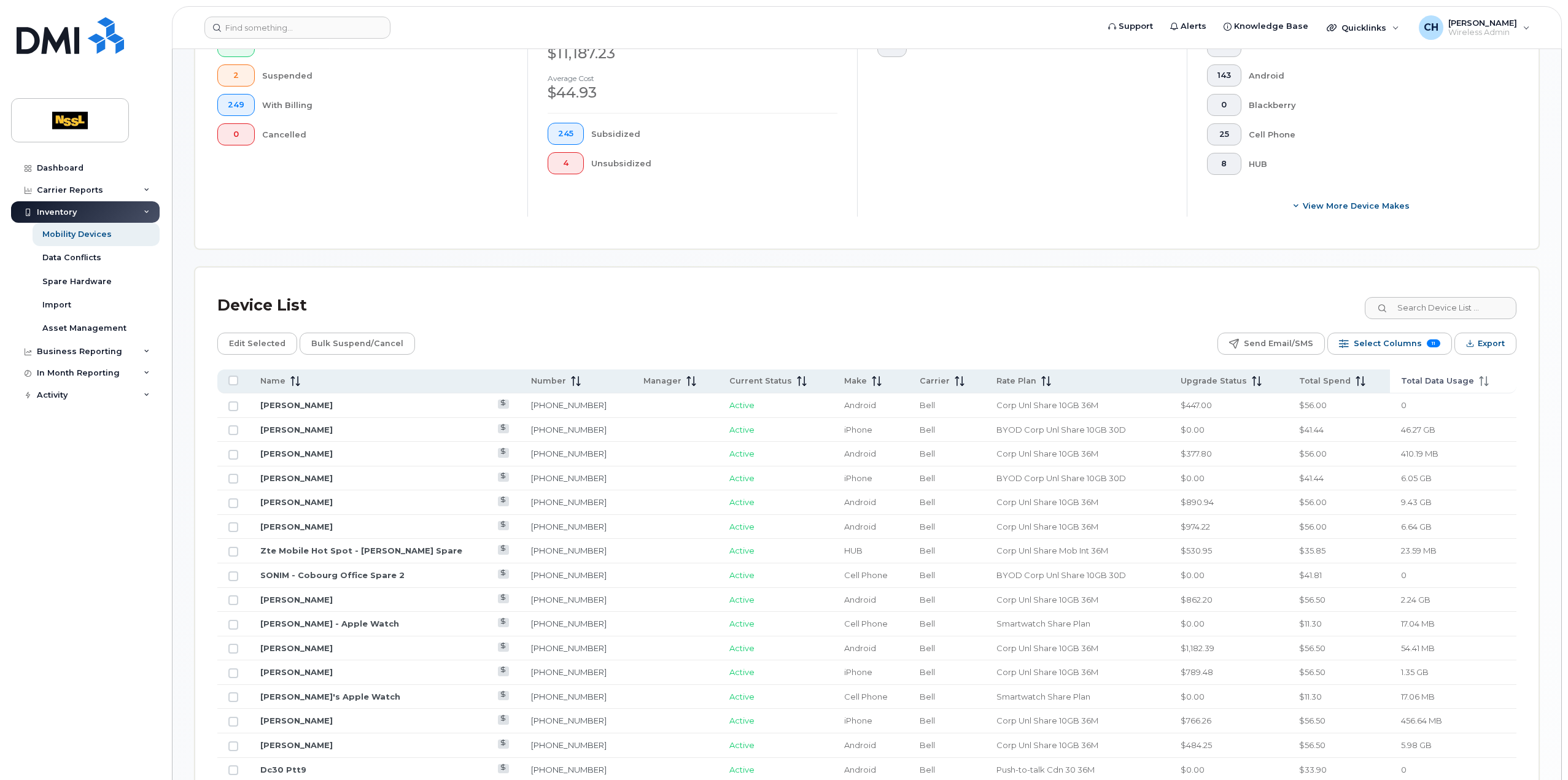
click at [1474, 384] on span at bounding box center [1481, 381] width 15 height 11
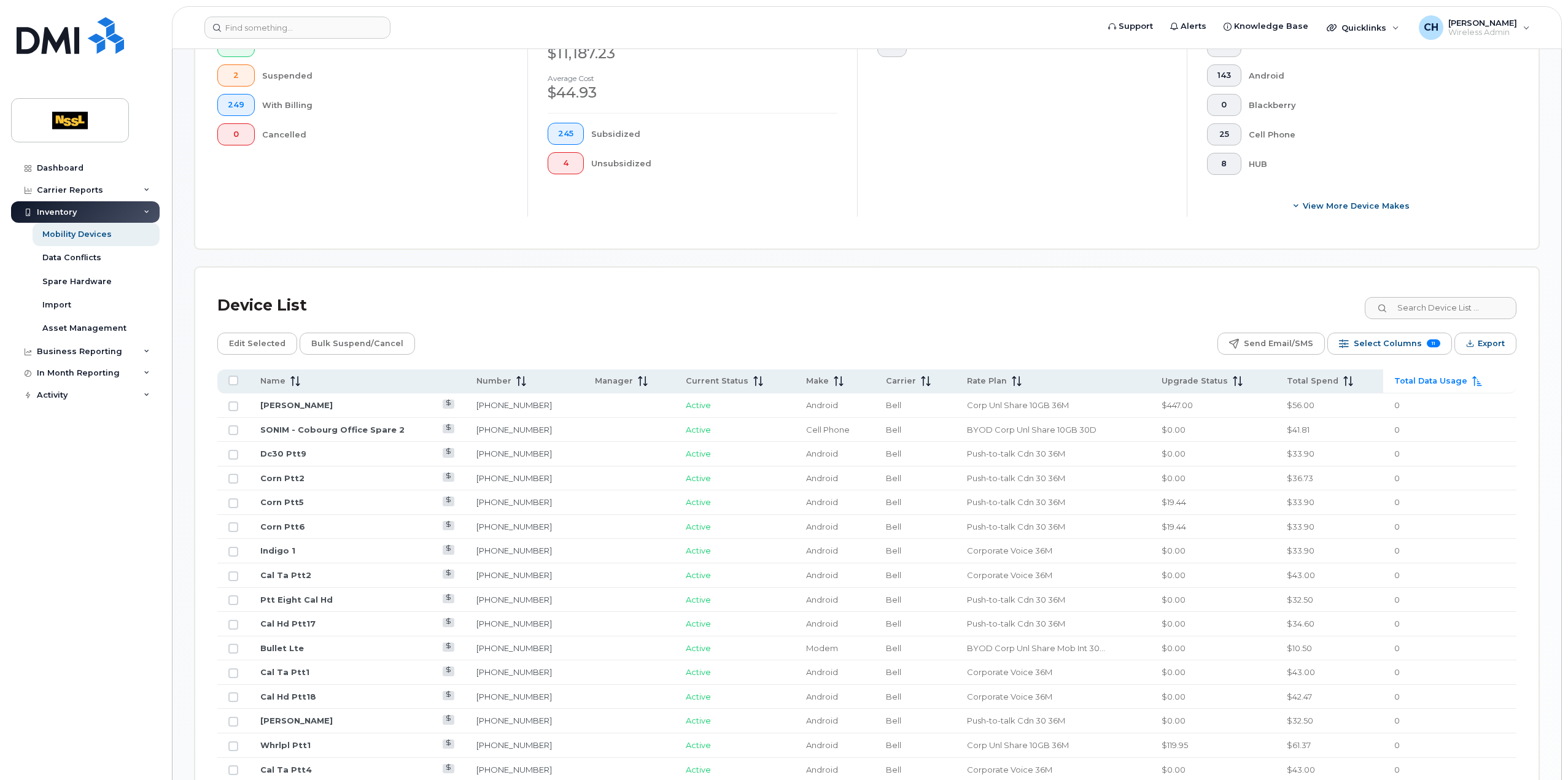
click at [1475, 380] on icon at bounding box center [1476, 381] width 10 height 10
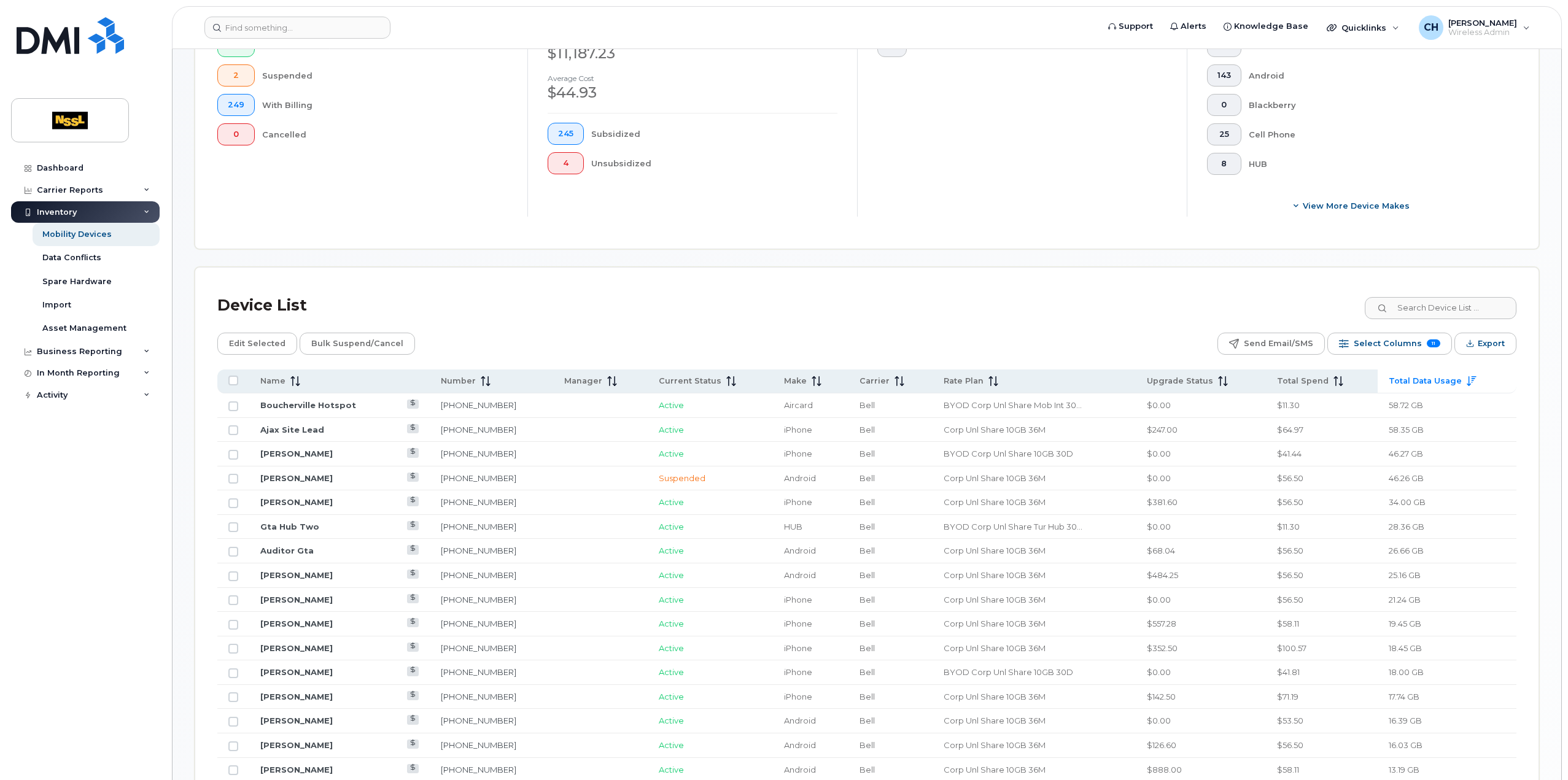
click at [315, 434] on td "Ajax Site Lead" at bounding box center [340, 430] width 181 height 24
click at [308, 428] on link "Ajax Site Lead" at bounding box center [292, 429] width 64 height 10
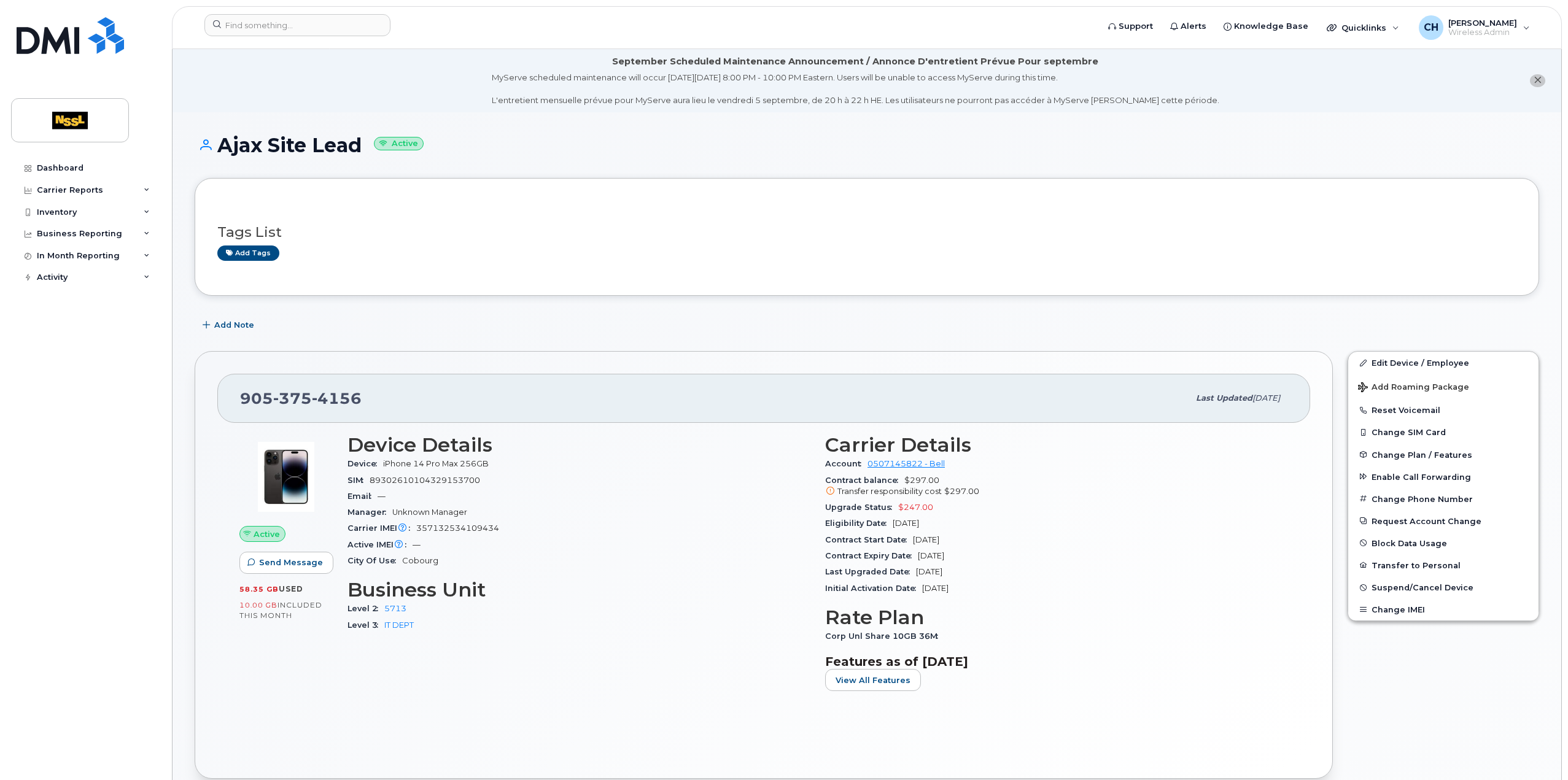
click at [562, 320] on div "Add Note" at bounding box center [867, 326] width 1345 height 22
